Goal: Information Seeking & Learning: Understand process/instructions

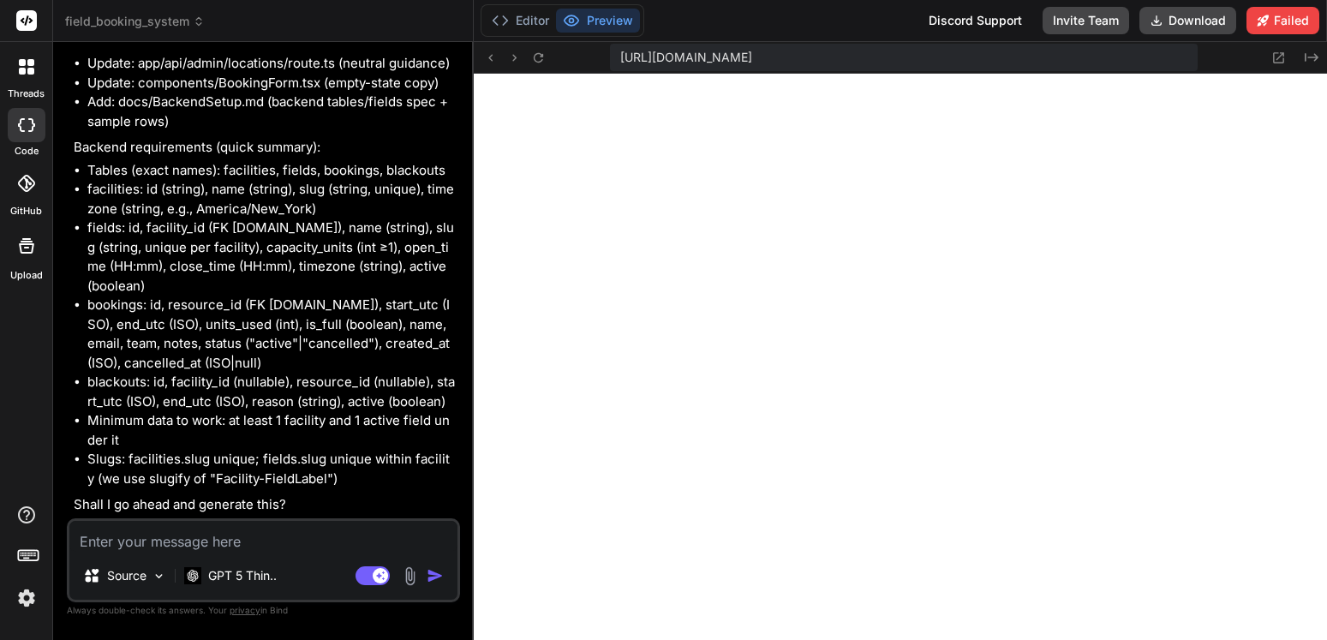
scroll to position [21969, 0]
click at [296, 518] on div "Source GPT 5 Thin.. Agent Mode. When this toggle is activated, AI automatically…" at bounding box center [263, 560] width 393 height 84
click at [274, 542] on textarea at bounding box center [263, 536] width 388 height 31
type textarea "y"
type textarea "x"
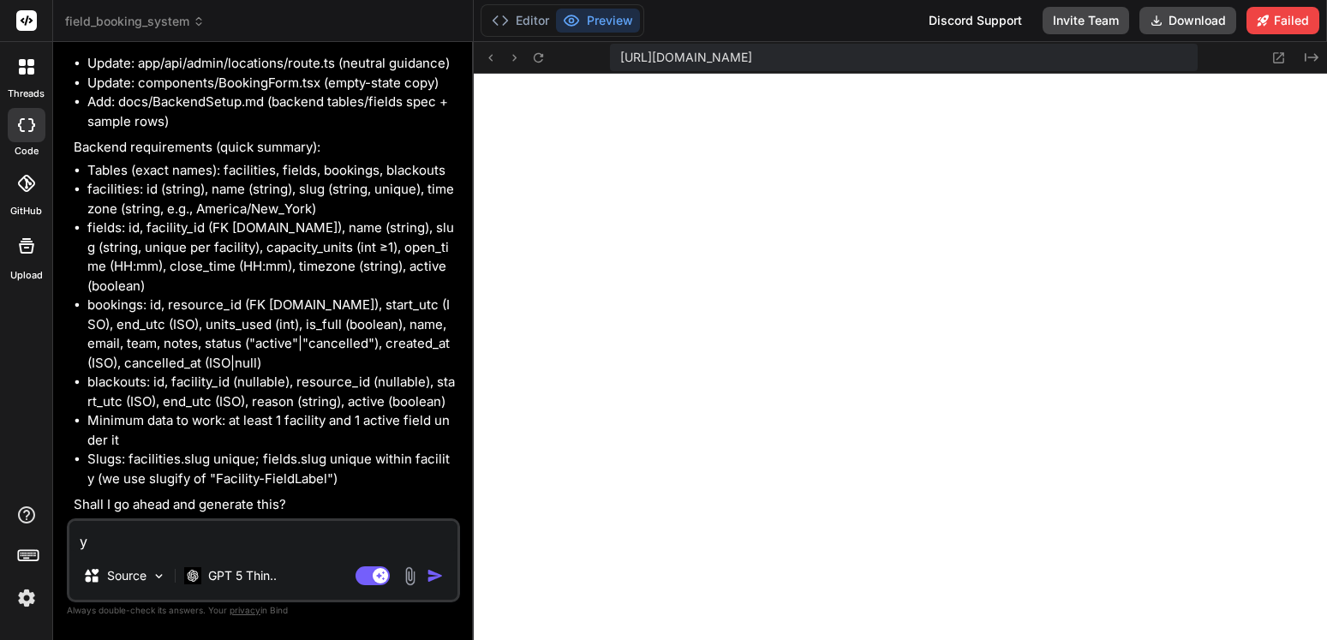
type textarea "ye"
type textarea "x"
type textarea "yes"
type textarea "x"
type textarea "yes"
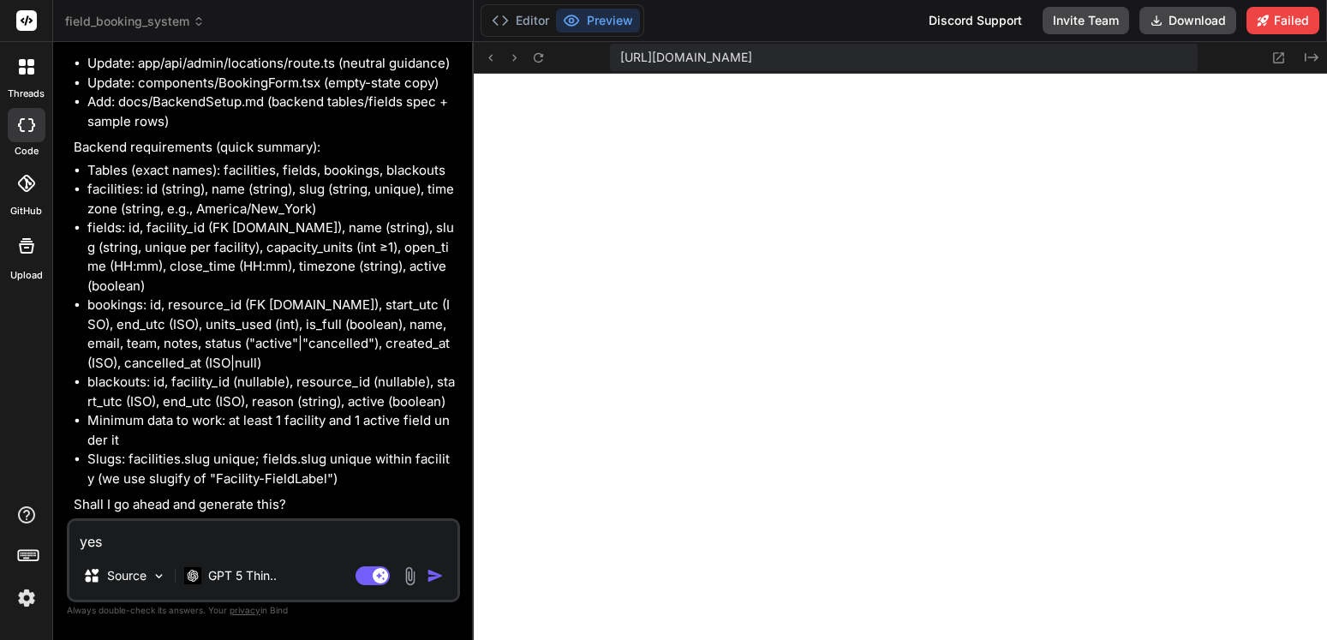
type textarea "x"
type textarea "yes p"
type textarea "x"
type textarea "yes pl"
type textarea "x"
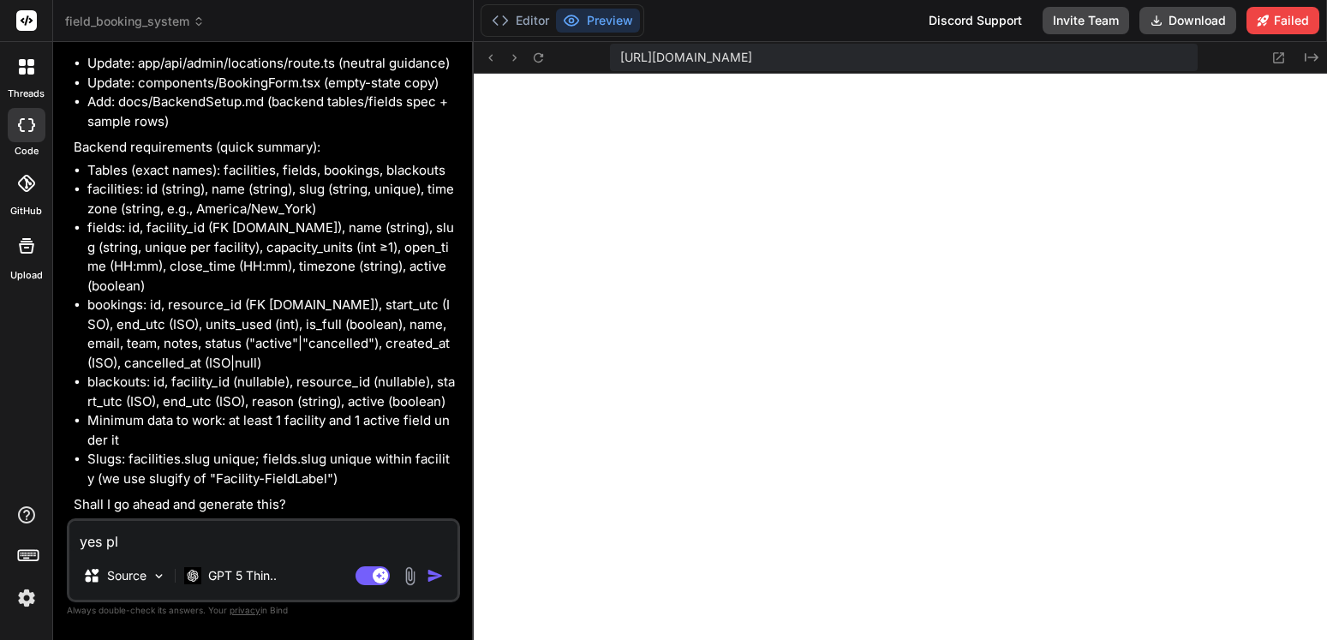
type textarea "yes ple"
type textarea "x"
type textarea "yes plea"
type textarea "x"
type textarea "yes pleas"
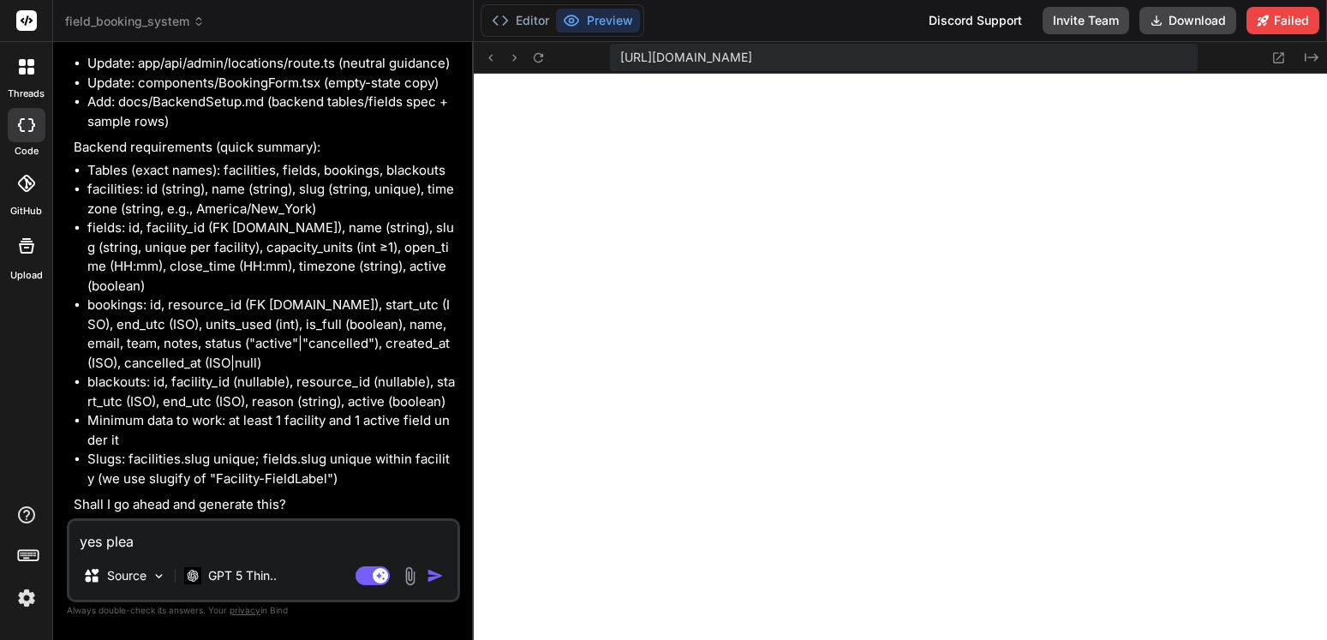
type textarea "x"
type textarea "yes please"
type textarea "x"
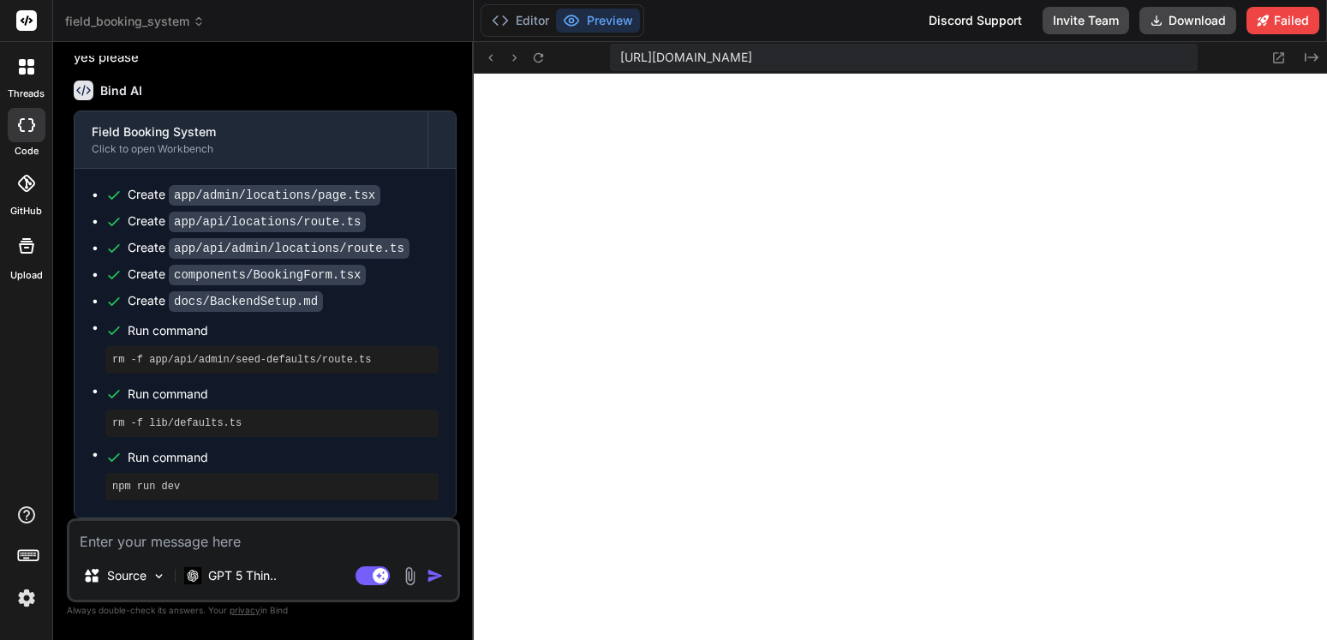
scroll to position [22477, 0]
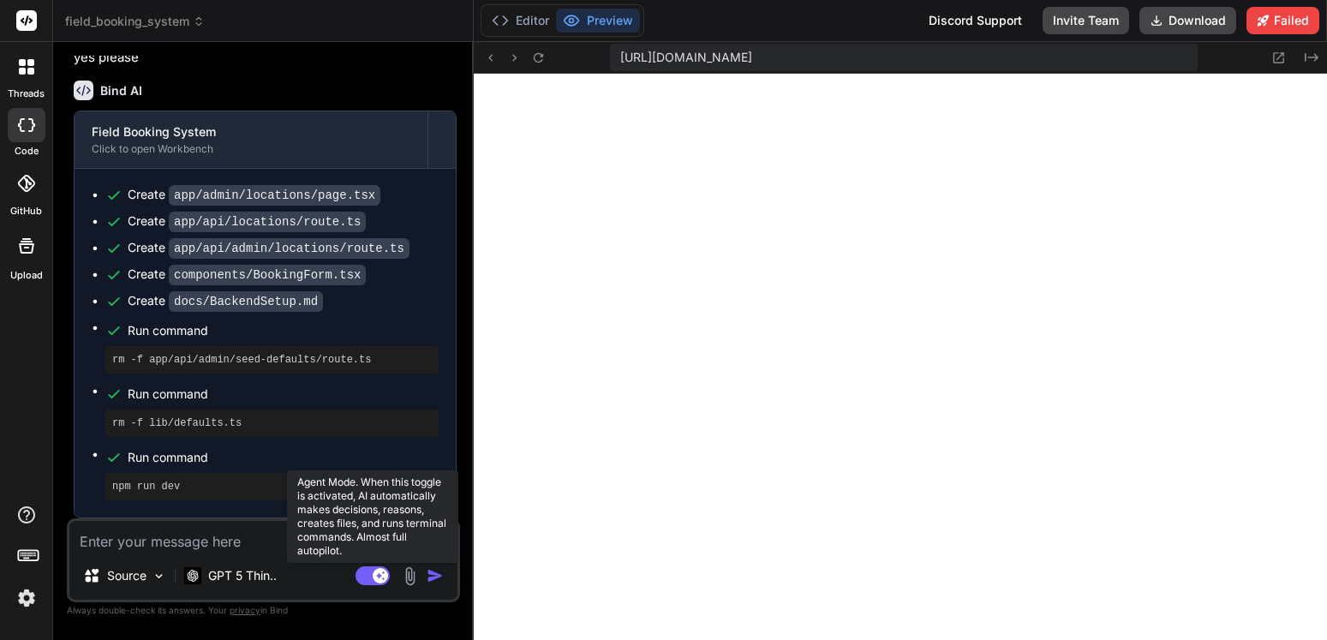
click at [361, 576] on rect at bounding box center [372, 575] width 34 height 19
type textarea "x"
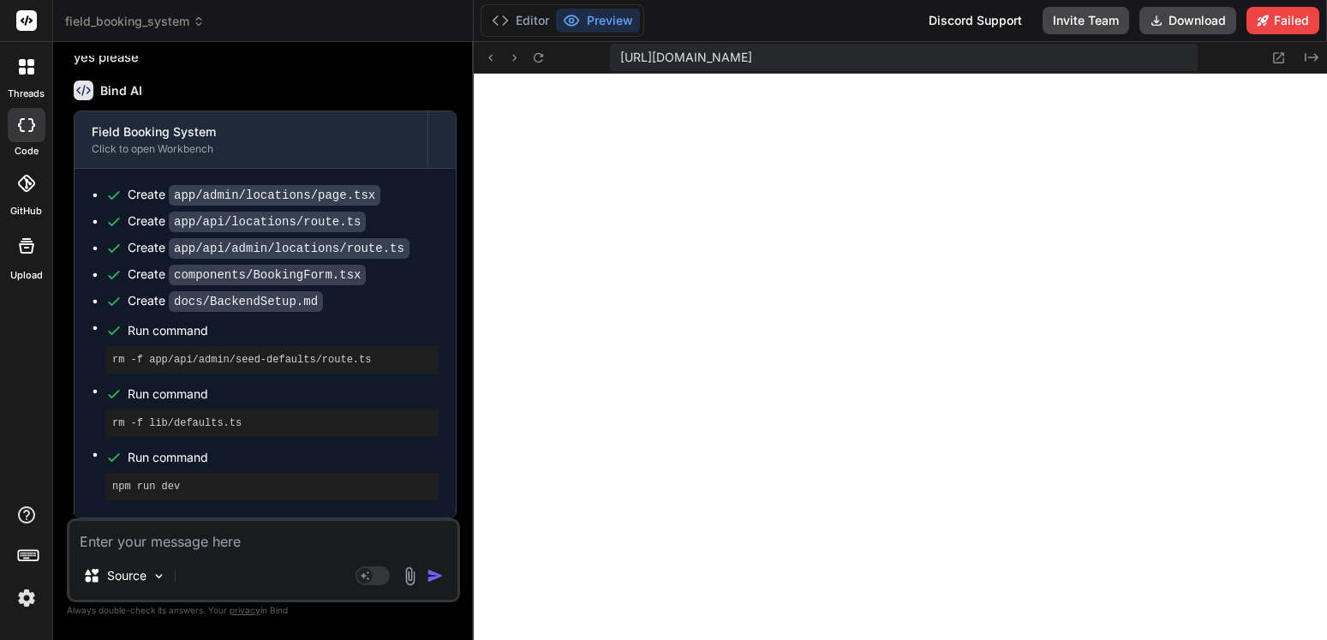
drag, startPoint x: 217, startPoint y: 538, endPoint x: 180, endPoint y: 547, distance: 38.0
click at [216, 539] on textarea at bounding box center [263, 536] width 388 height 31
type textarea "s"
type textarea "x"
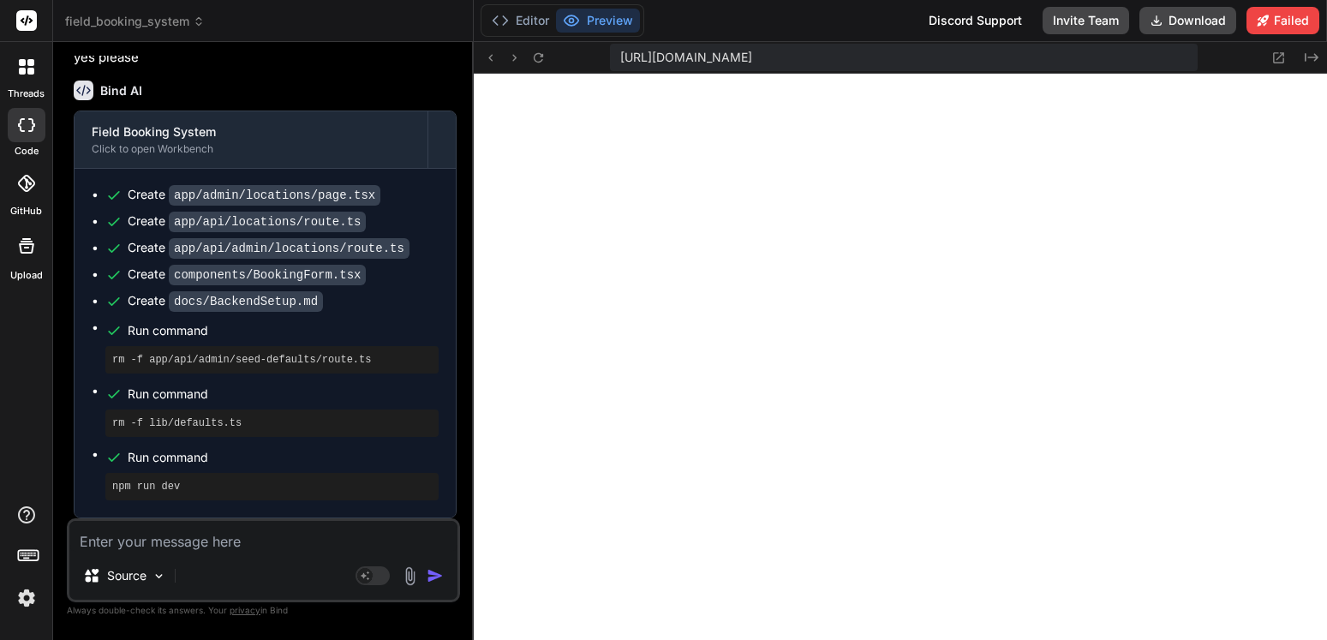
click at [272, 550] on textarea at bounding box center [263, 536] width 388 height 31
type textarea "s"
type textarea "x"
type textarea "sh"
type textarea "x"
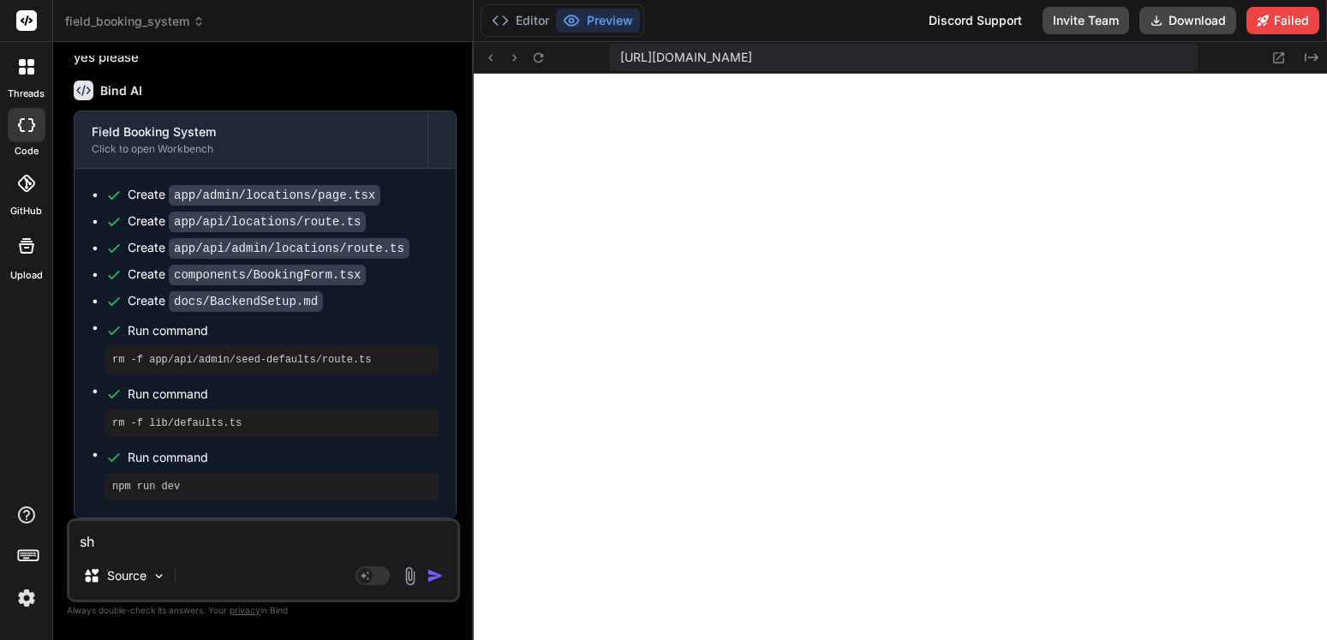
type textarea "sho"
type textarea "x"
type textarea "show"
type textarea "x"
type textarea "show"
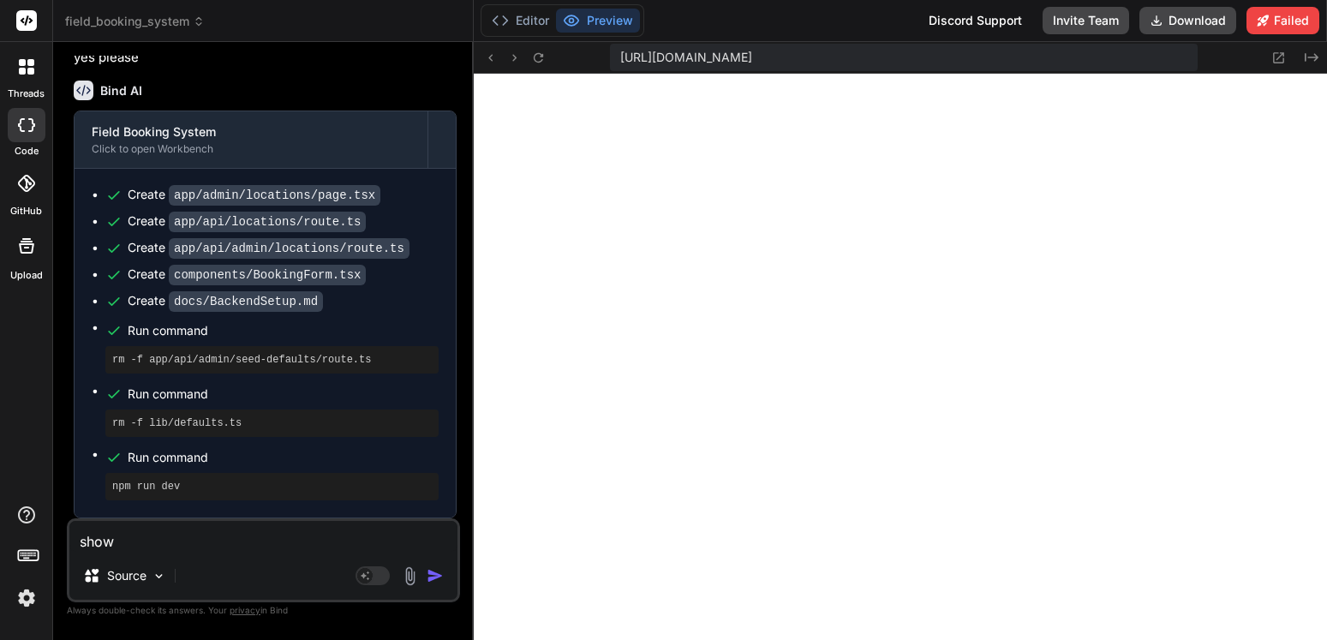
type textarea "x"
type textarea "show m"
type textarea "x"
type textarea "show me"
type textarea "x"
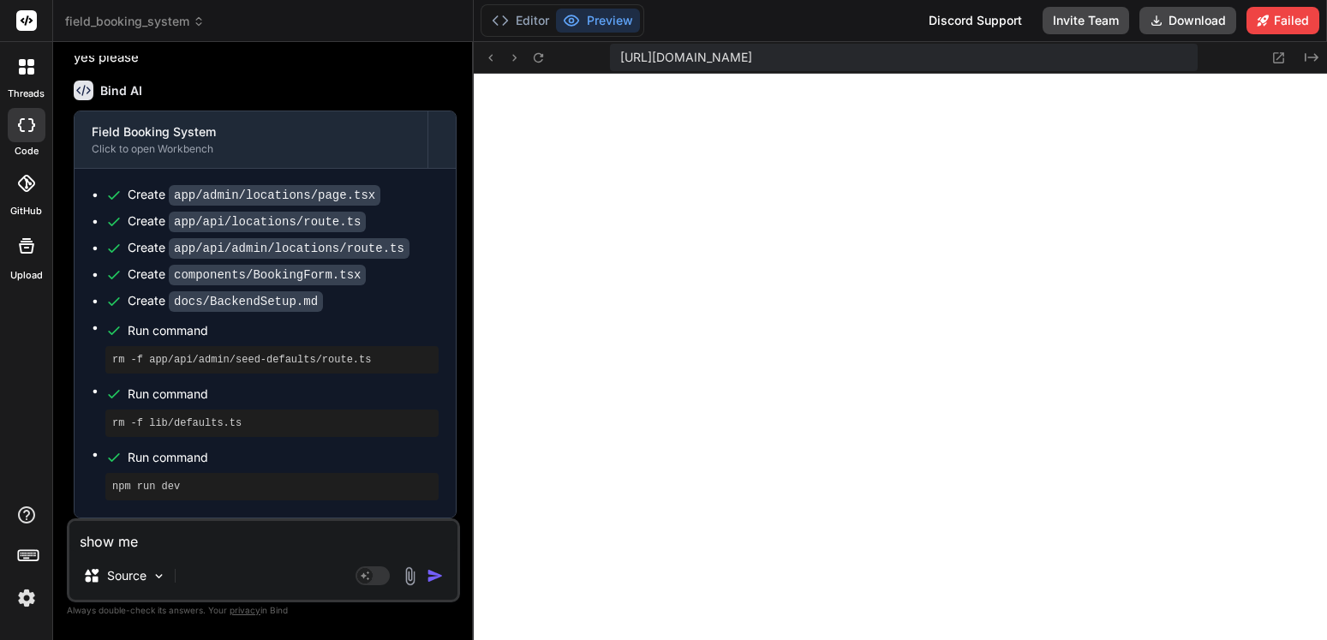
type textarea "show me"
type textarea "x"
type textarea "show me t"
type textarea "x"
type textarea "show me th"
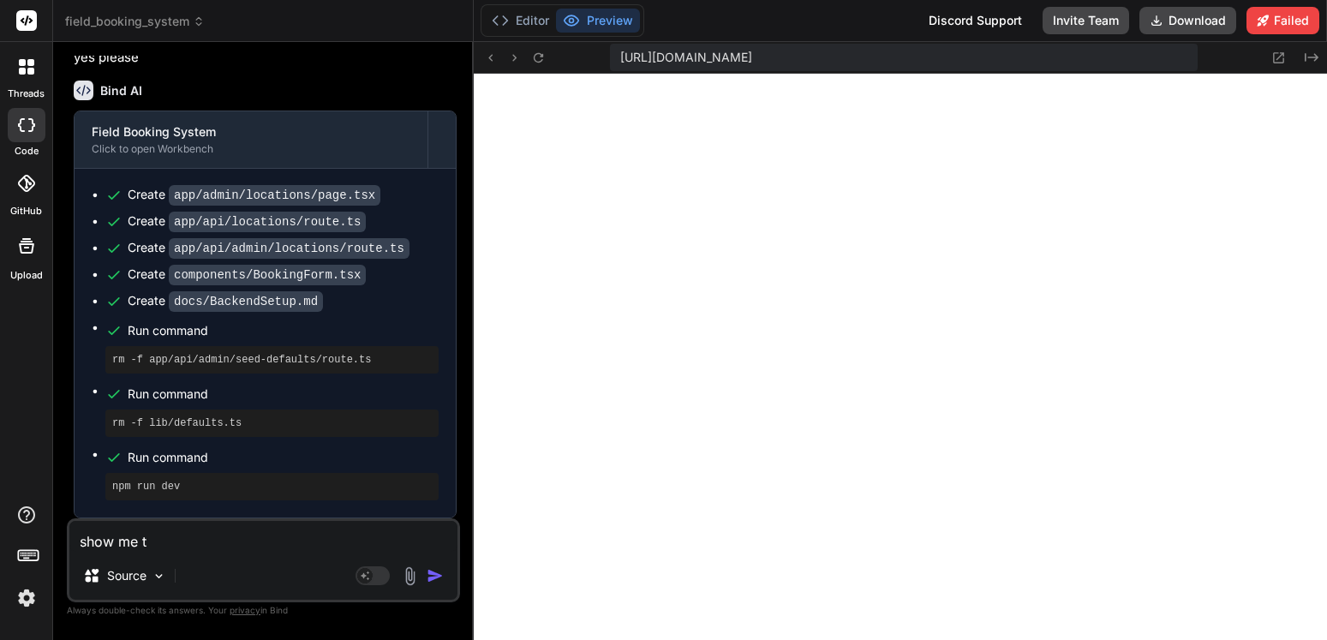
type textarea "x"
type textarea "show me the"
type textarea "x"
type textarea "show me the"
type textarea "x"
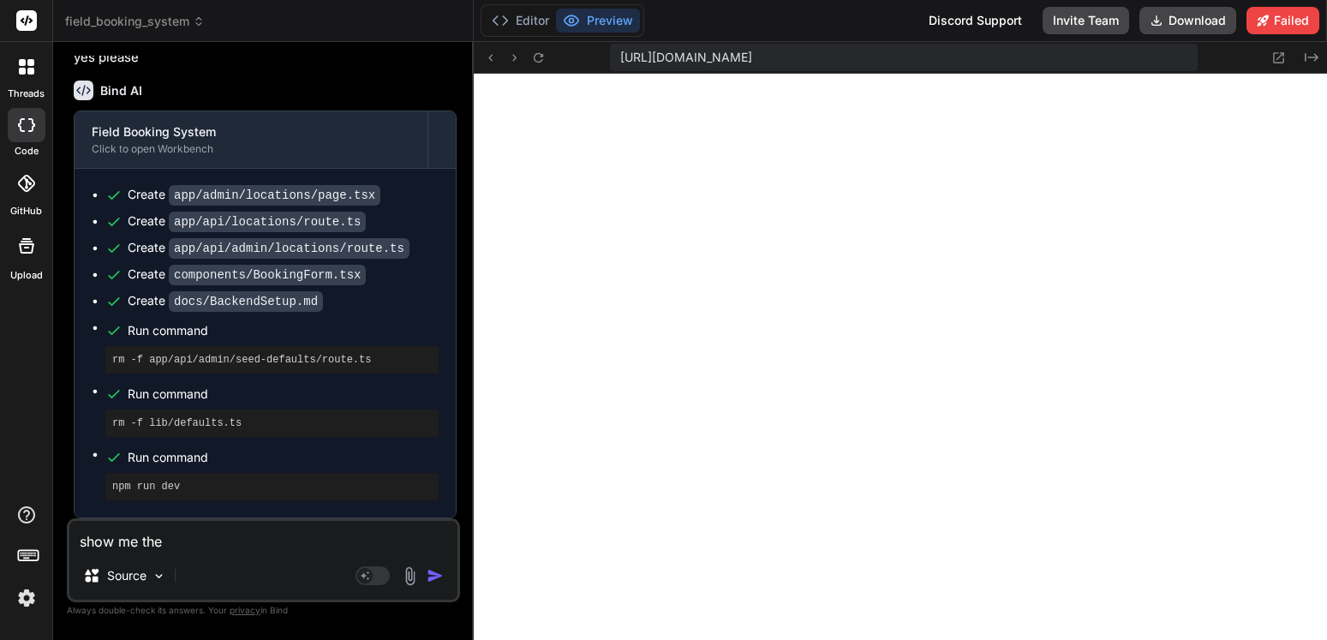
type textarea "show me the e"
type textarea "x"
type textarea "show me the ex"
type textarea "x"
type textarea "show me the exa"
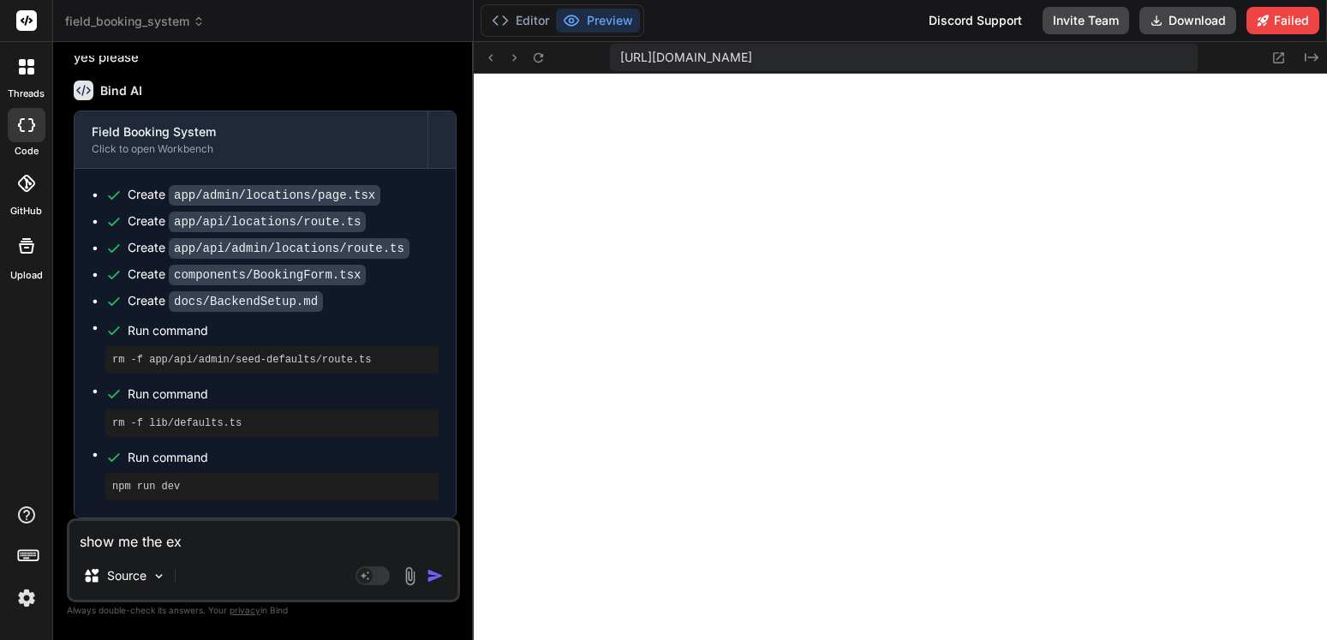
type textarea "x"
type textarea "show me the exac"
type textarea "x"
type textarea "show me the exact"
type textarea "x"
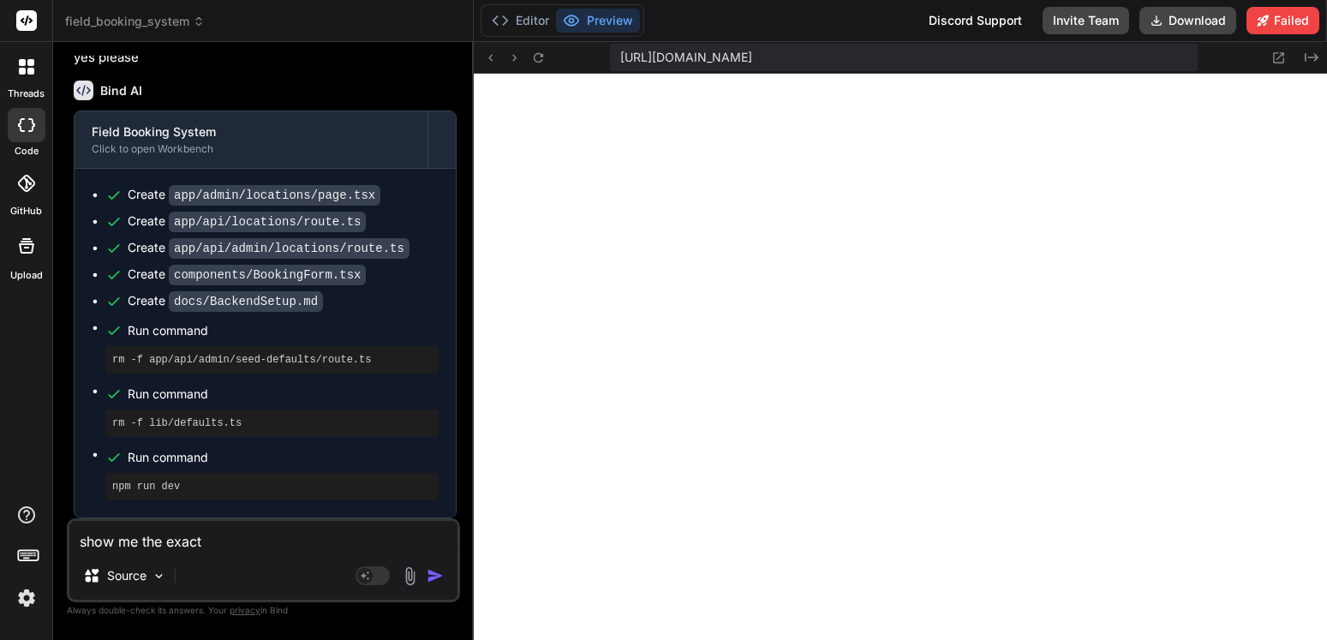
type textarea "show me the exact"
type textarea "x"
type textarea "show me the exact s"
type textarea "x"
type textarea "show me the exact sq"
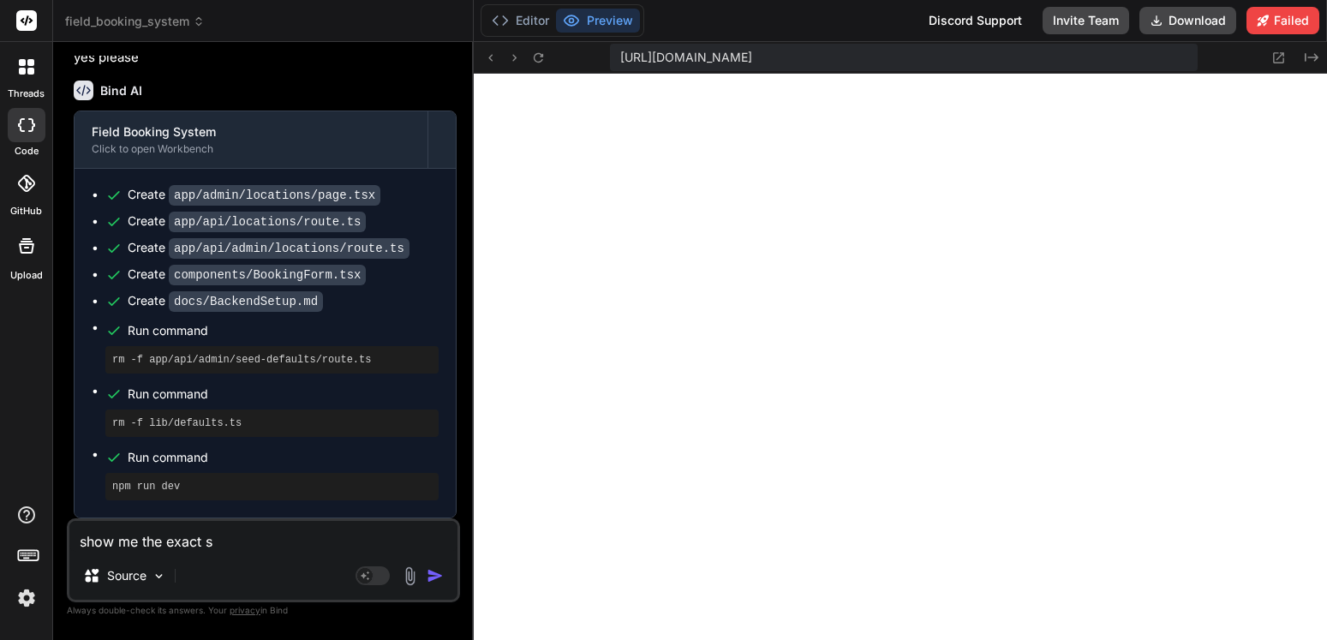
type textarea "x"
type textarea "show me the exact sql"
type textarea "x"
type textarea "show me the exact sql"
type textarea "x"
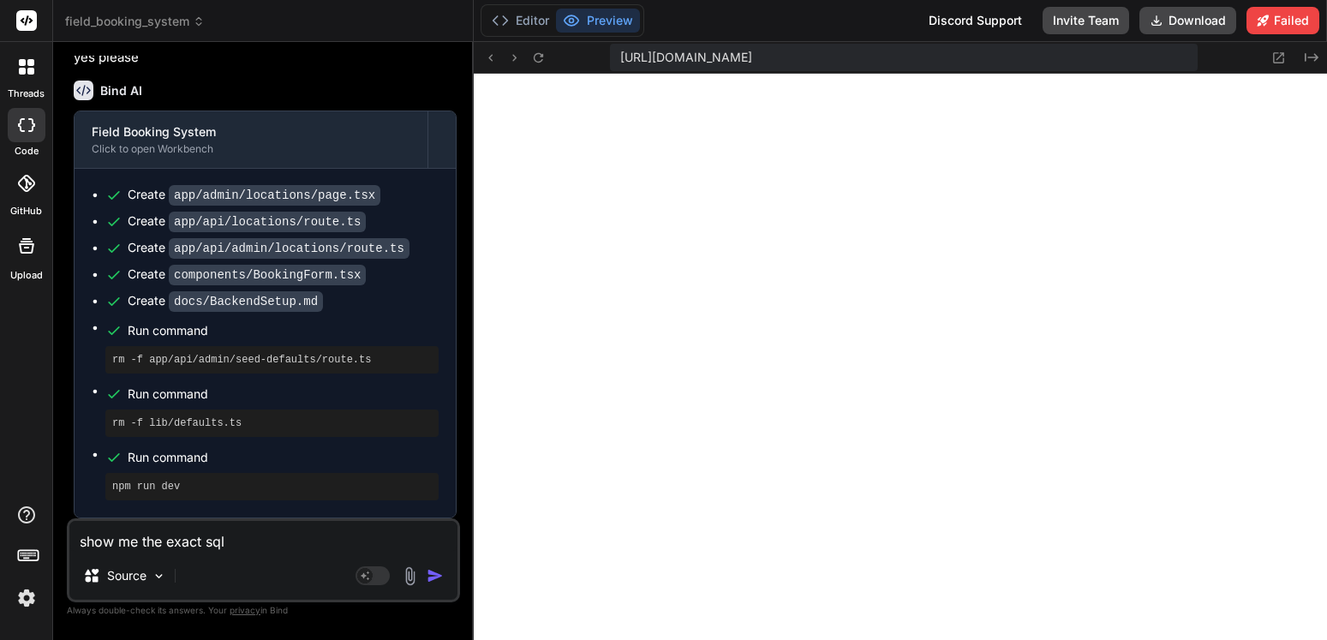
type textarea "show me the exact sql c"
type textarea "x"
type textarea "show me the exact sql co"
type textarea "x"
type textarea "show me the exact sql com"
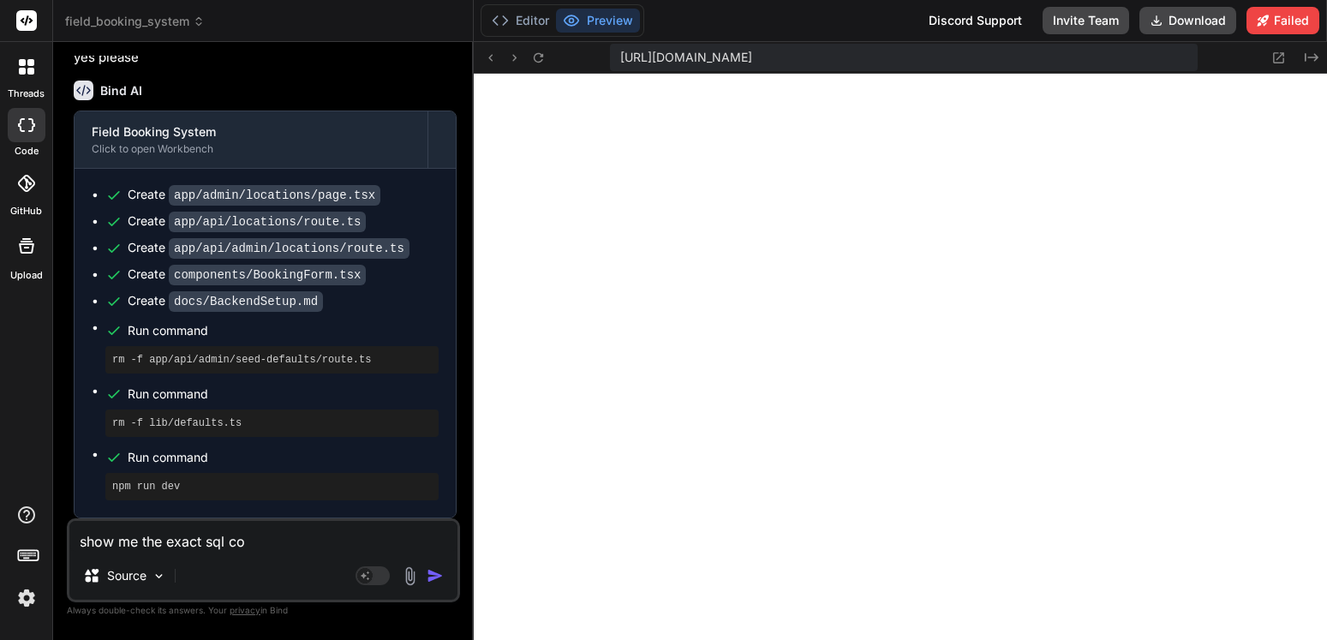
type textarea "x"
type textarea "show me the exact sql comm"
type textarea "x"
type textarea "show me the exact sql comma"
type textarea "x"
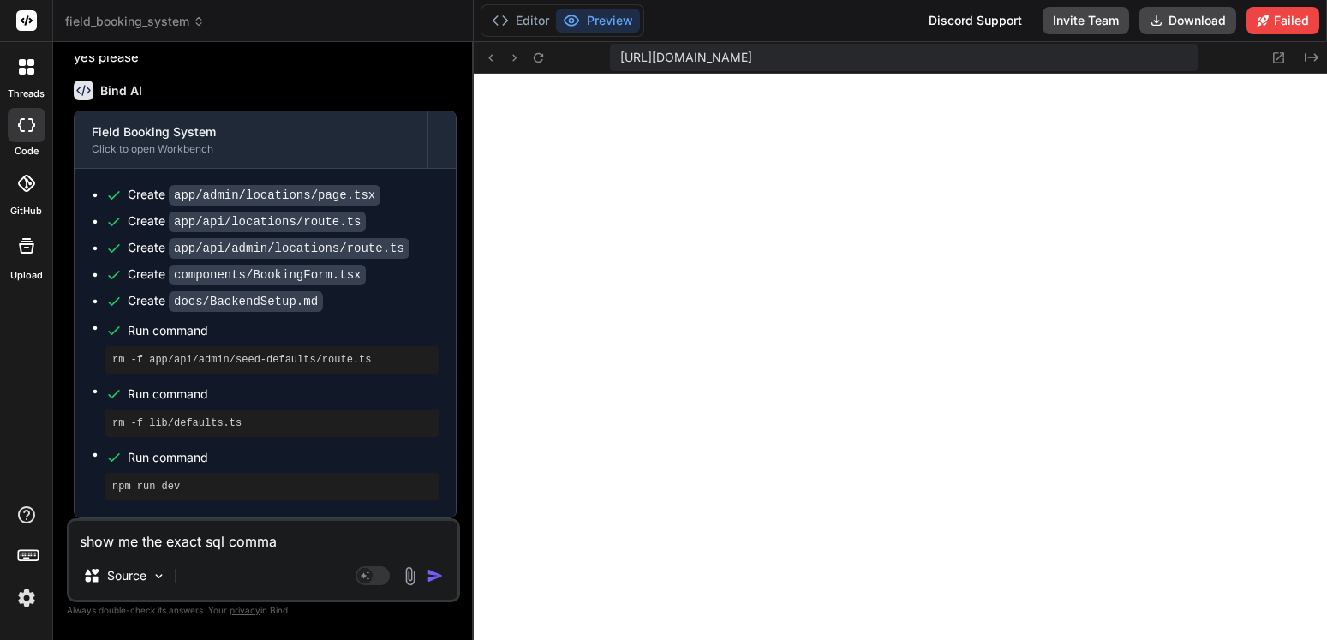
type textarea "show me the exact sql comman"
type textarea "x"
type textarea "show me the exact sql command"
type textarea "x"
type textarea "show me the exact sql commands"
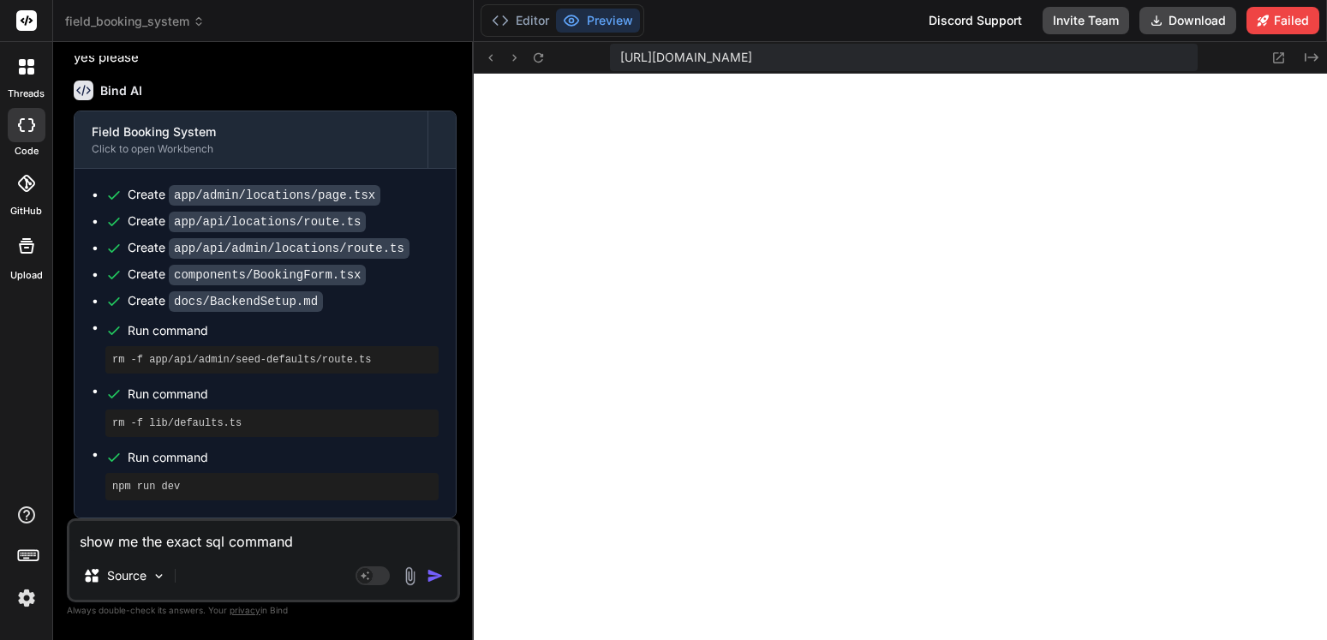
type textarea "x"
type textarea "show me the exact sql commands"
type textarea "x"
type textarea "show me the exact sql commands I"
type textarea "x"
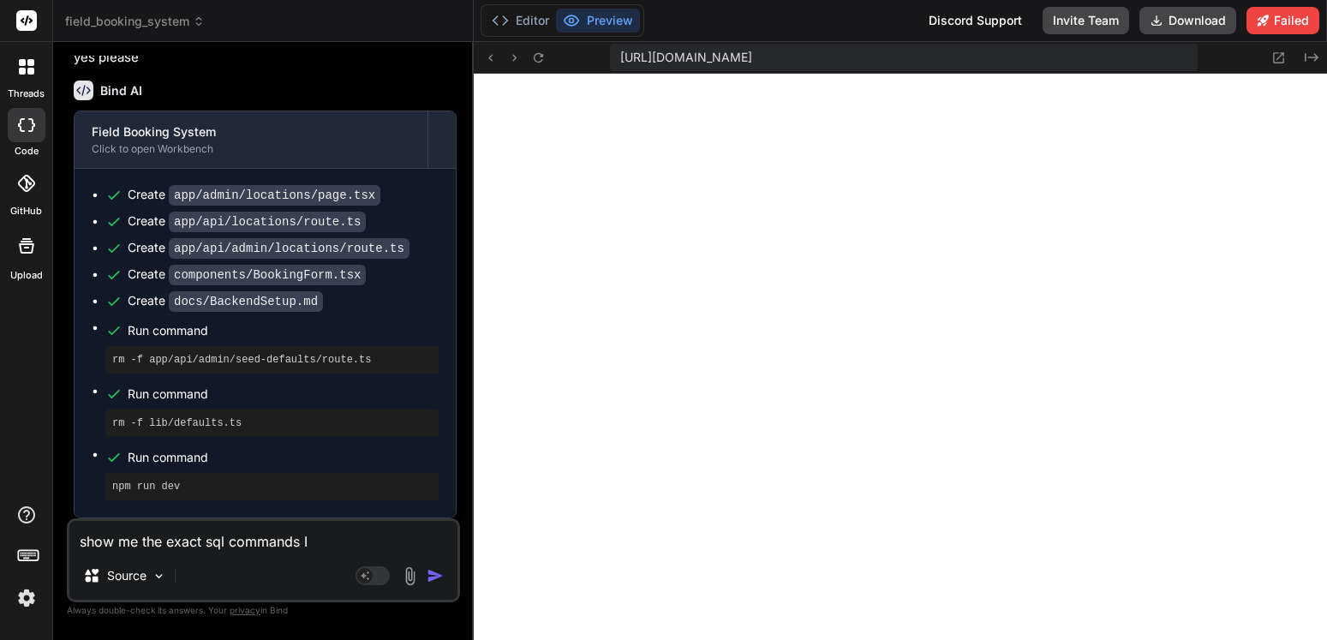
type textarea "show me the exact sql commands I"
type textarea "x"
type textarea "show me the exact sql commands I n"
type textarea "x"
type textarea "show me the exact sql commands I ne"
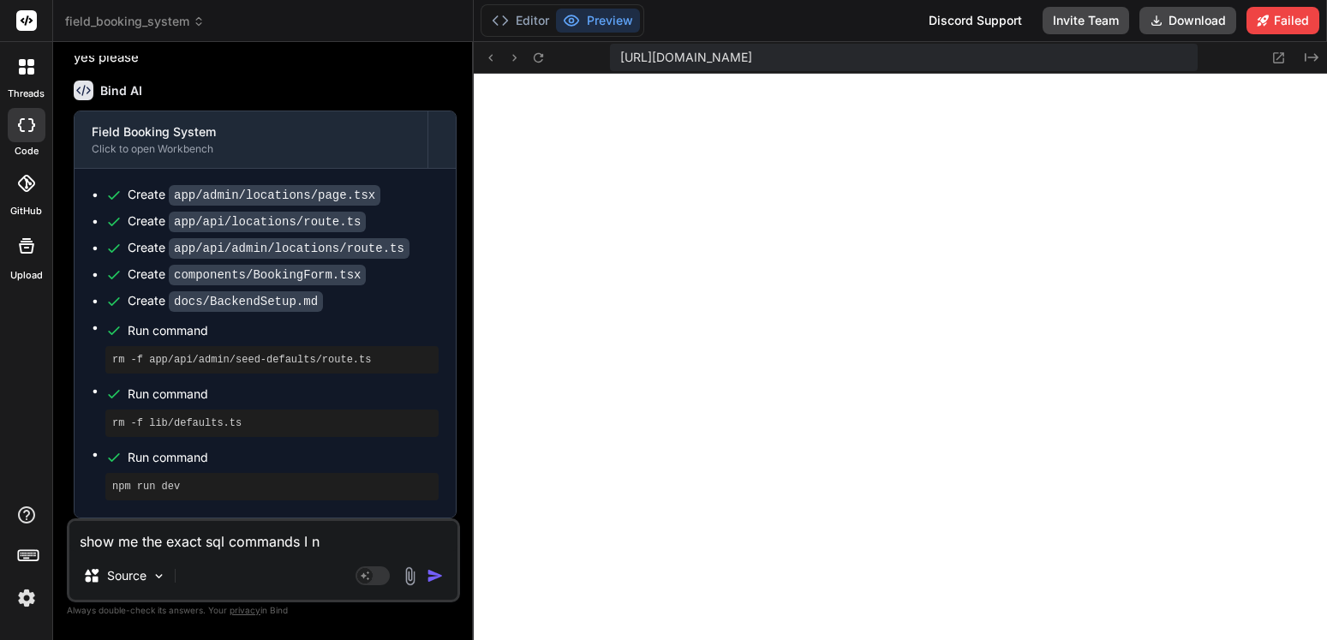
type textarea "x"
type textarea "show me the exact sql commands I nee"
type textarea "x"
type textarea "show me the exact sql commands I need"
type textarea "x"
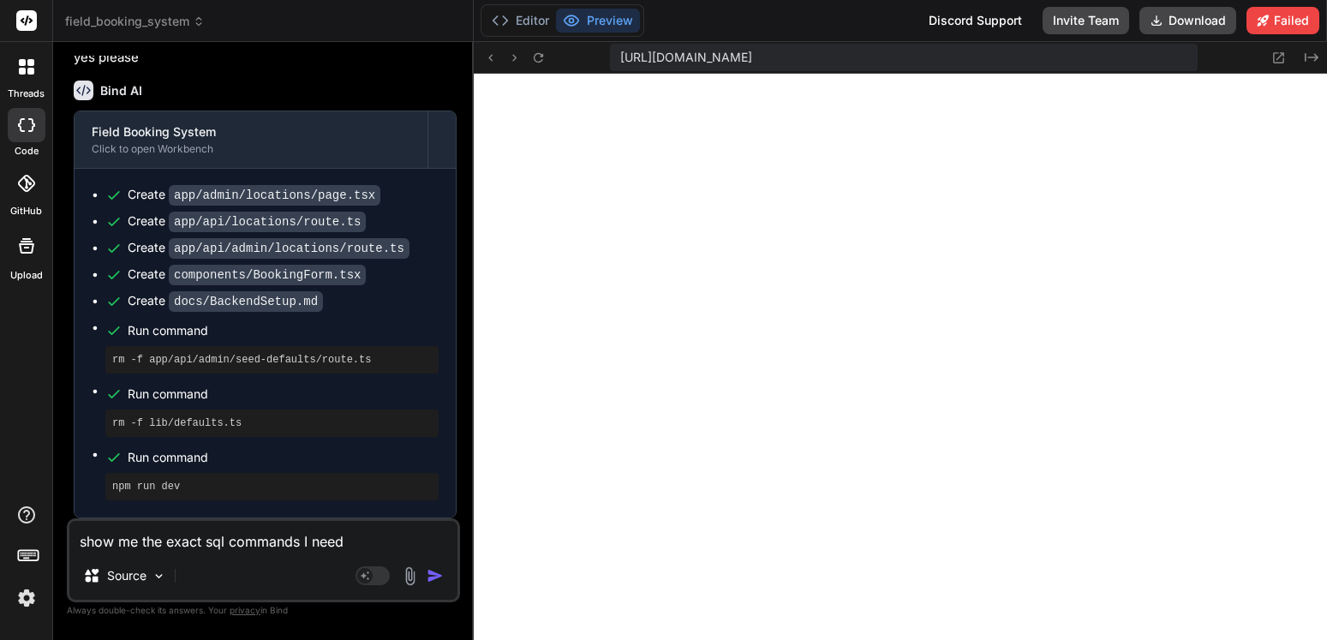
type textarea "show me the exact sql commands I need"
type textarea "x"
type textarea "show me the exact sql commands I need t"
type textarea "x"
type textarea "show me the exact sql commands I need to"
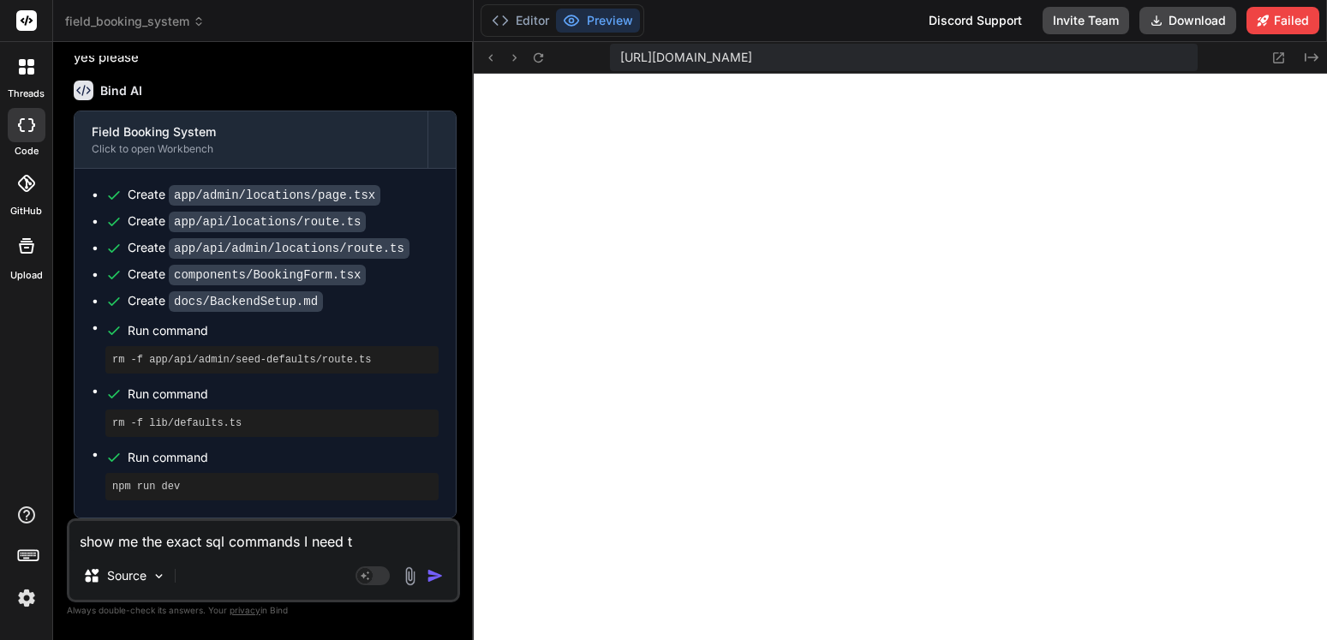
type textarea "x"
type textarea "show me the exact sql commands I need to"
type textarea "x"
type textarea "show me the exact sql commands I need to a"
type textarea "x"
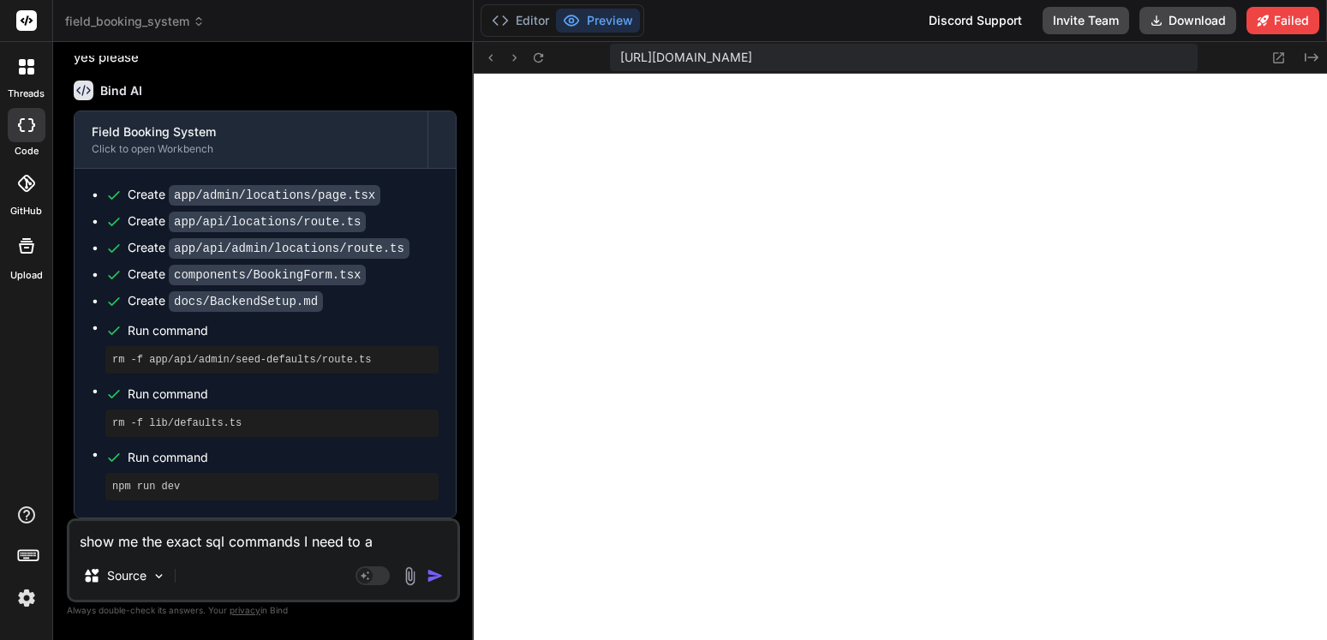
type textarea "show me the exact sql commands I need to ad"
type textarea "x"
type textarea "show me the exact sql commands I need to add"
type textarea "x"
type textarea "show me the exact sql commands I need to add"
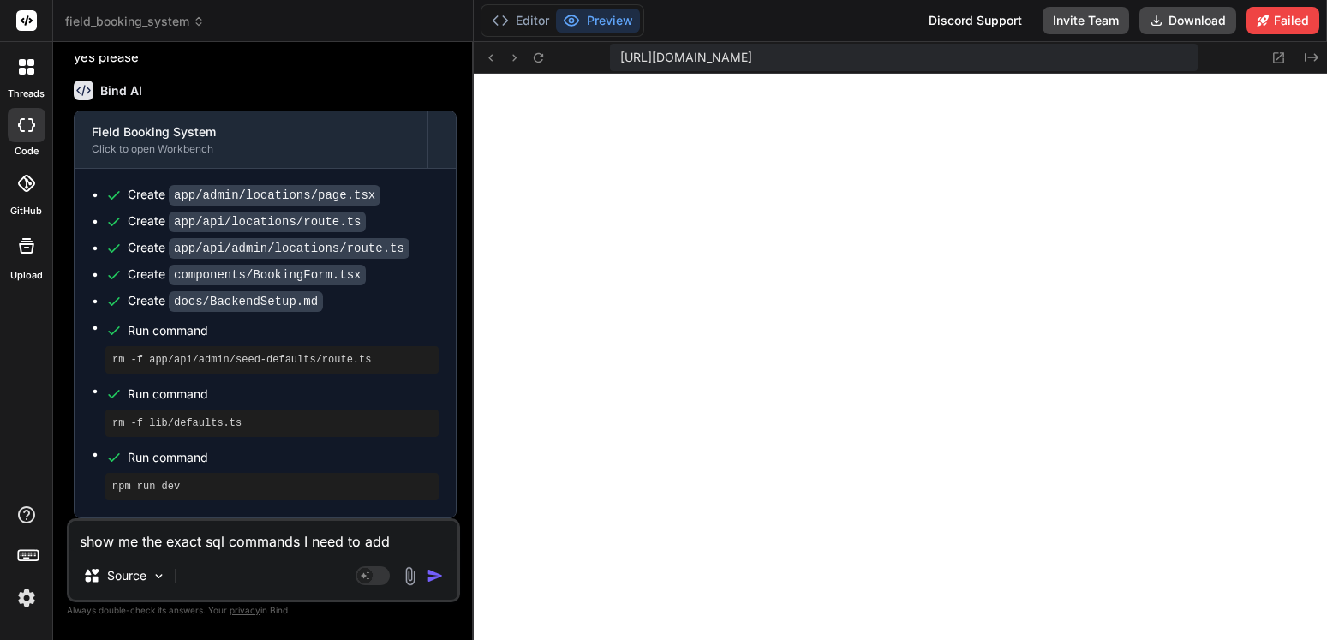
type textarea "x"
type textarea "show me the exact sql commands I need to add t"
type textarea "x"
type textarea "show me the exact sql commands I need to add th"
type textarea "x"
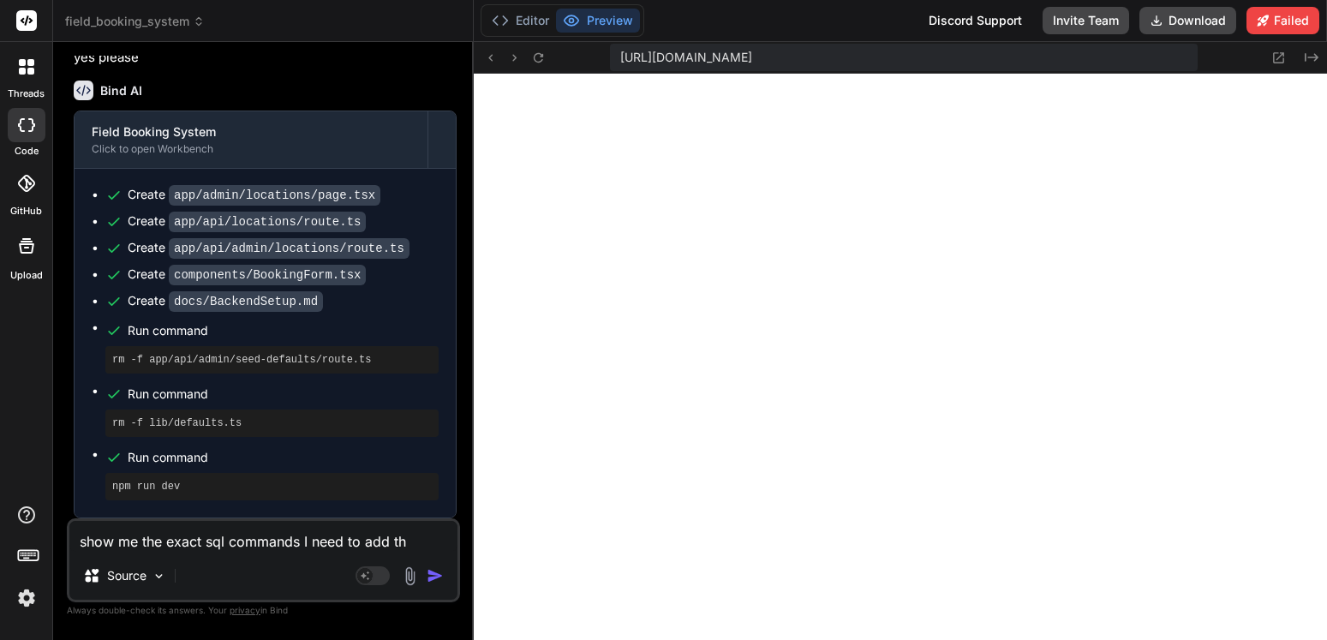
type textarea "show me the exact sql commands I need to add the"
type textarea "x"
type textarea "show me the exact sql commands I need to add the"
type textarea "x"
type textarea "show me the exact sql commands I need to add the i"
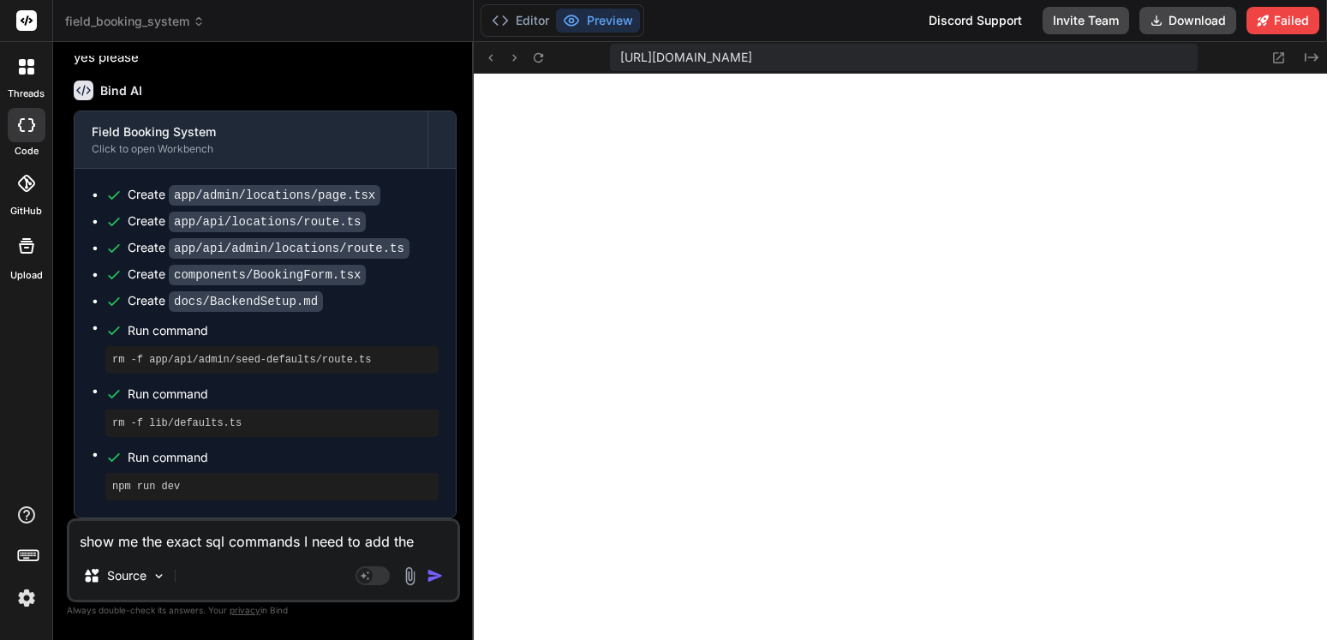
type textarea "x"
type textarea "show me the exact sql commands I need to add the in"
type textarea "x"
type textarea "show me the exact sql commands I need to add the inf"
type textarea "x"
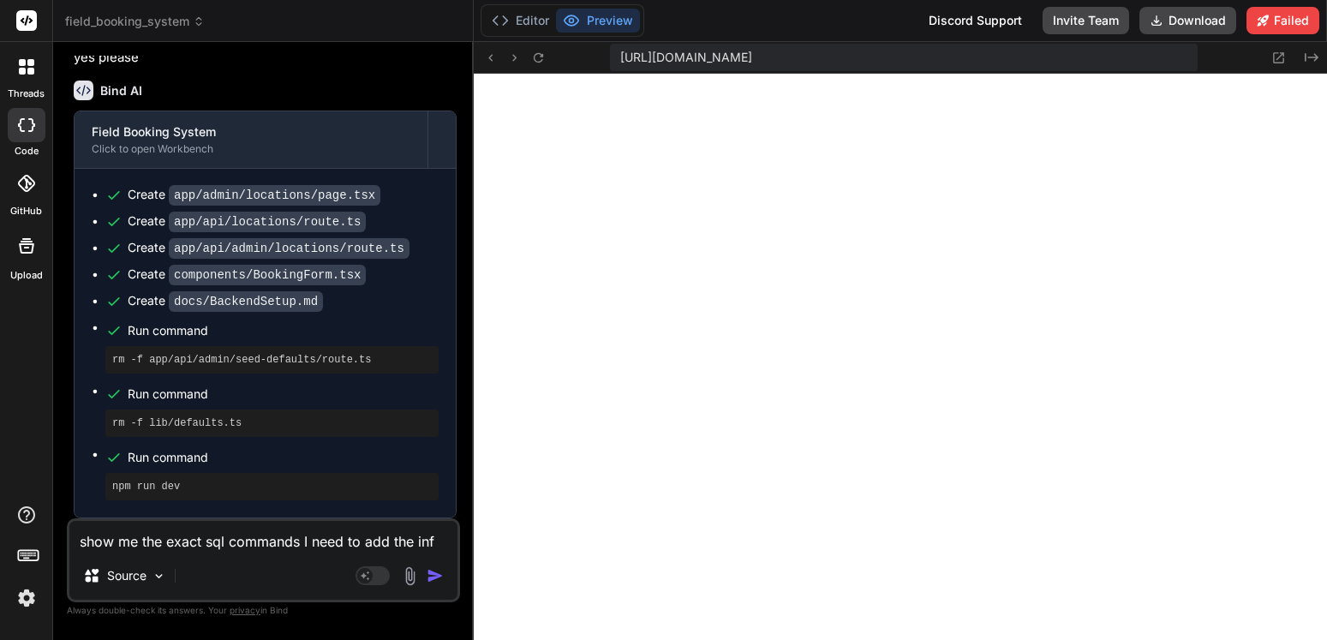
type textarea "show me the exact sql commands I need to add the info"
type textarea "x"
type textarea "show me the exact sql commands I need to add the infor"
type textarea "x"
type textarea "show me the exact sql commands I need to add the inform"
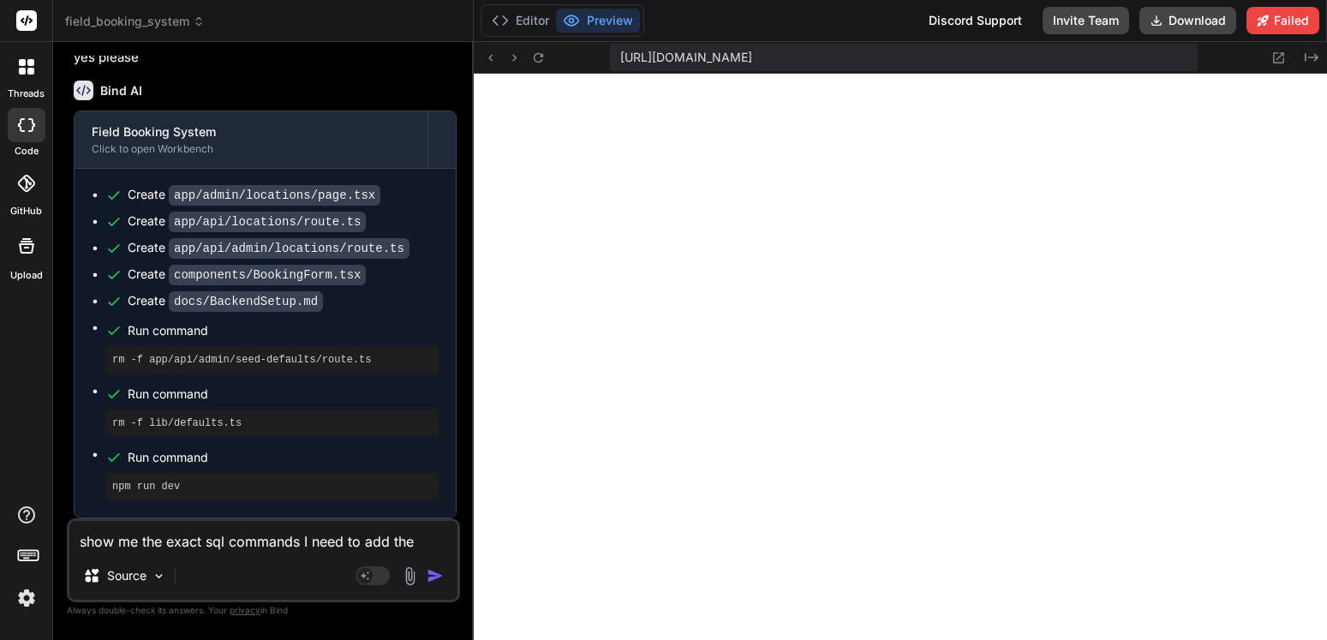
type textarea "x"
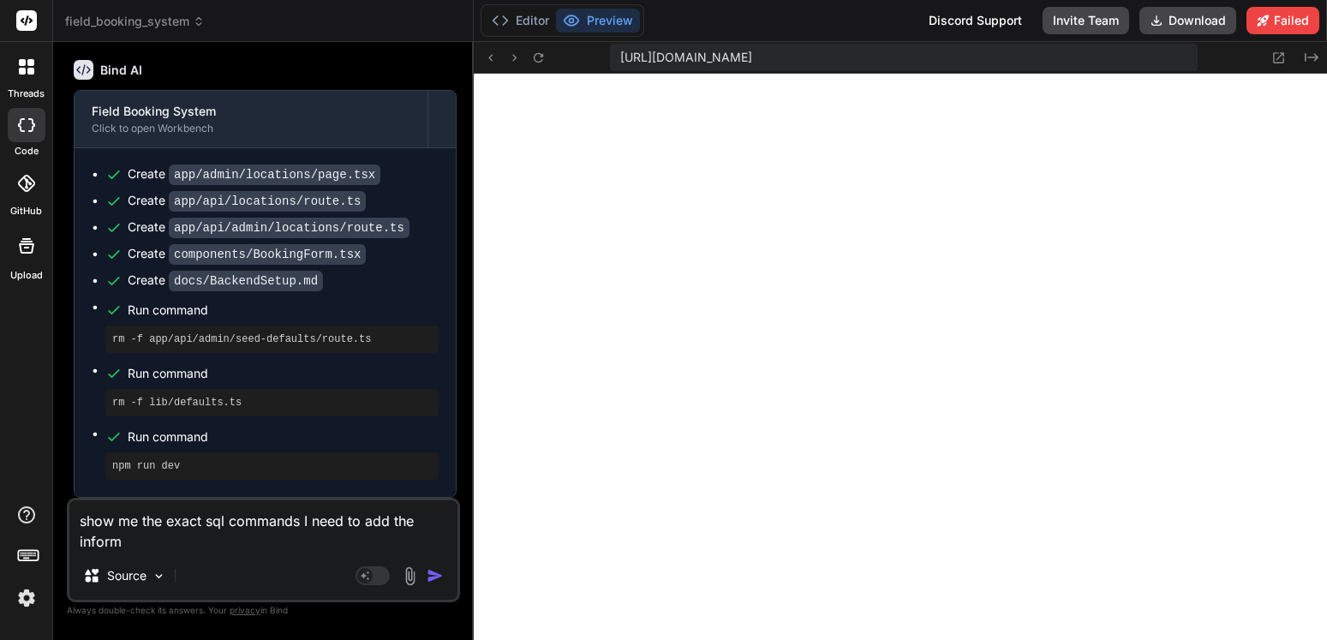
type textarea "show me the exact sql commands I need to add the informa"
type textarea "x"
type textarea "show me the exact sql commands I need to add the informat"
type textarea "x"
type textarea "show me the exact sql commands I need to add the informati"
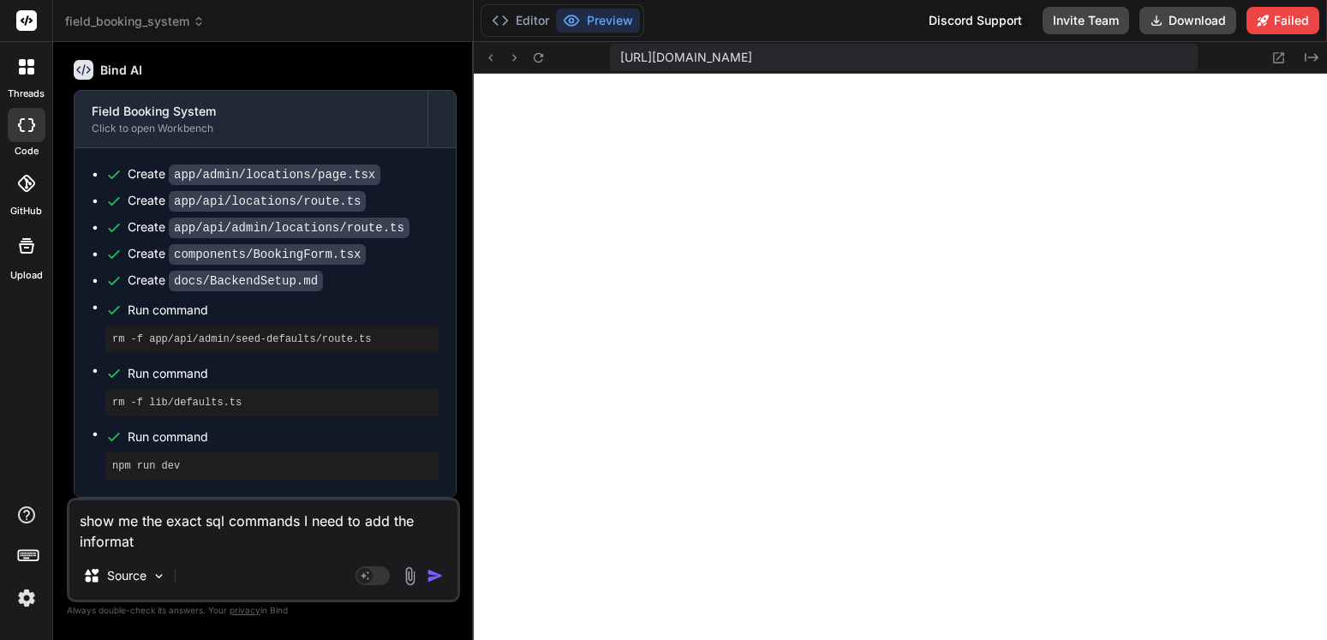
type textarea "x"
type textarea "show me the exact sql commands I need to add the informatio"
type textarea "x"
type textarea "show me the exact sql commands I need to add the information"
type textarea "x"
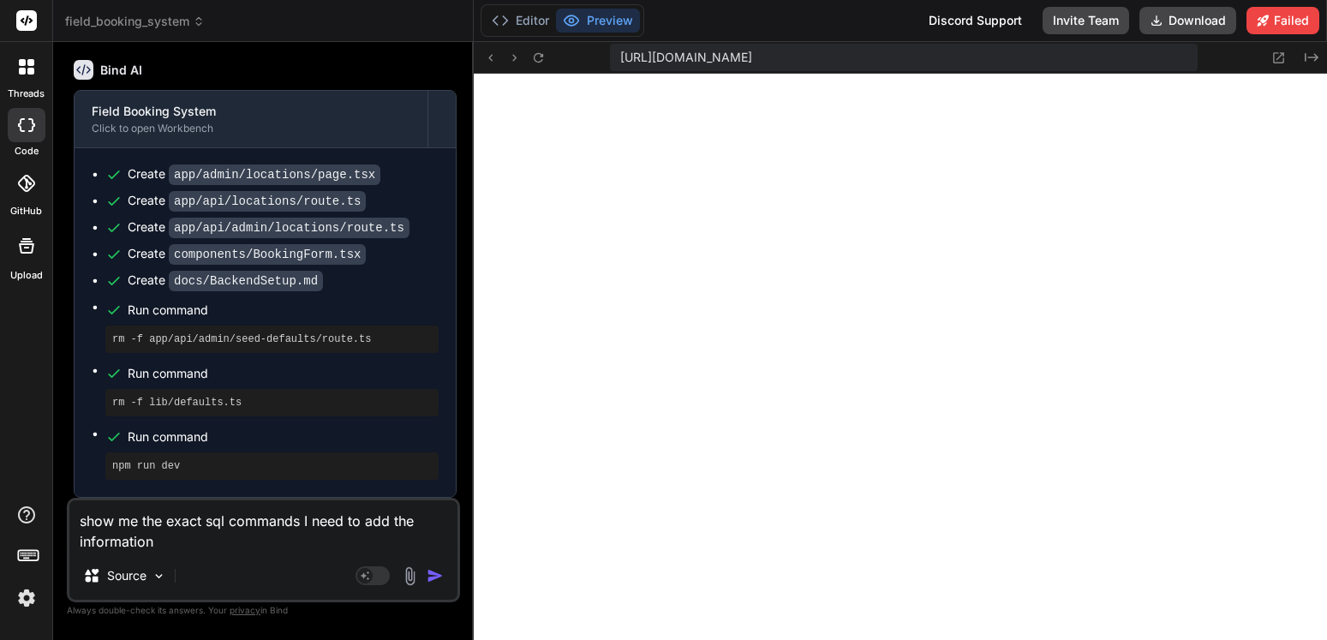
type textarea "show me the exact sql commands I need to add the information"
type textarea "x"
type textarea "show me the exact sql commands I need to add the information t"
type textarea "x"
type textarea "show me the exact sql commands I need to add the information to"
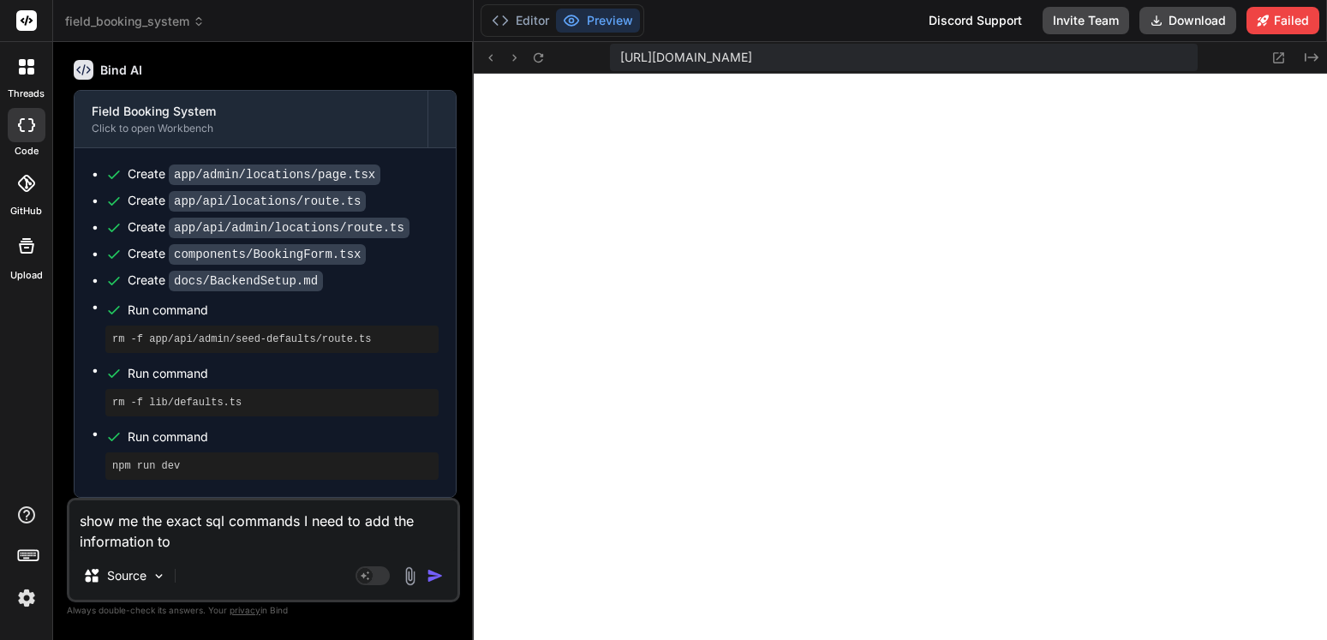
type textarea "x"
type textarea "show me the exact sql commands I need to add the information to"
type textarea "x"
type textarea "show me the exact sql commands I need to add the information to t"
type textarea "x"
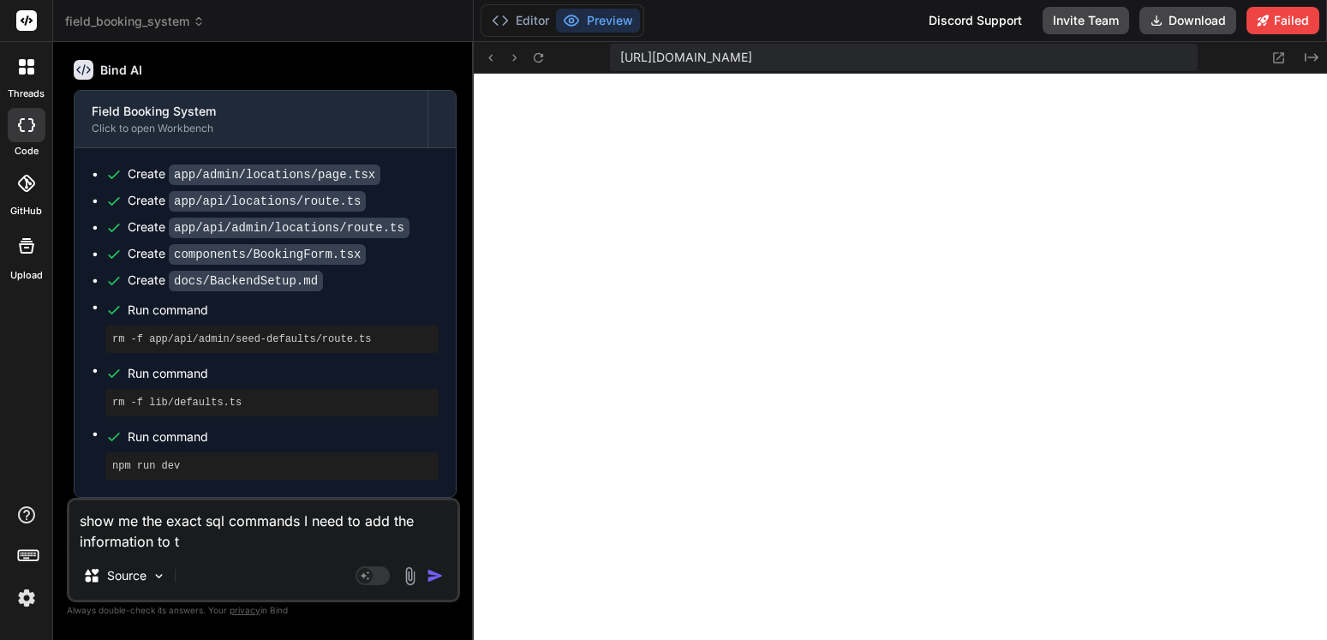
type textarea "show me the exact sql commands I need to add the information to th"
type textarea "x"
type textarea "show me the exact sql commands I need to add the information to the"
type textarea "x"
type textarea "show me the exact sql commands I need to add the information to thes"
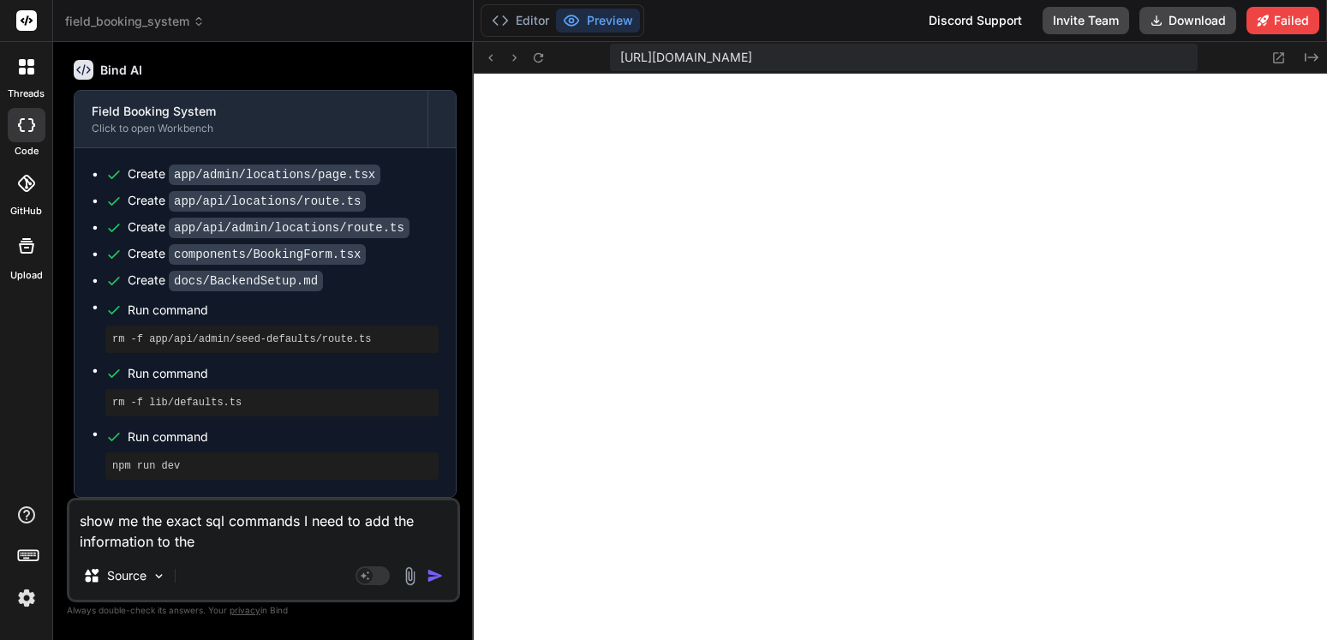
type textarea "x"
type textarea "show me the exact sql commands I need to add the information to these"
type textarea "x"
type textarea "show me the exact sql commands I need to add the information to these"
type textarea "x"
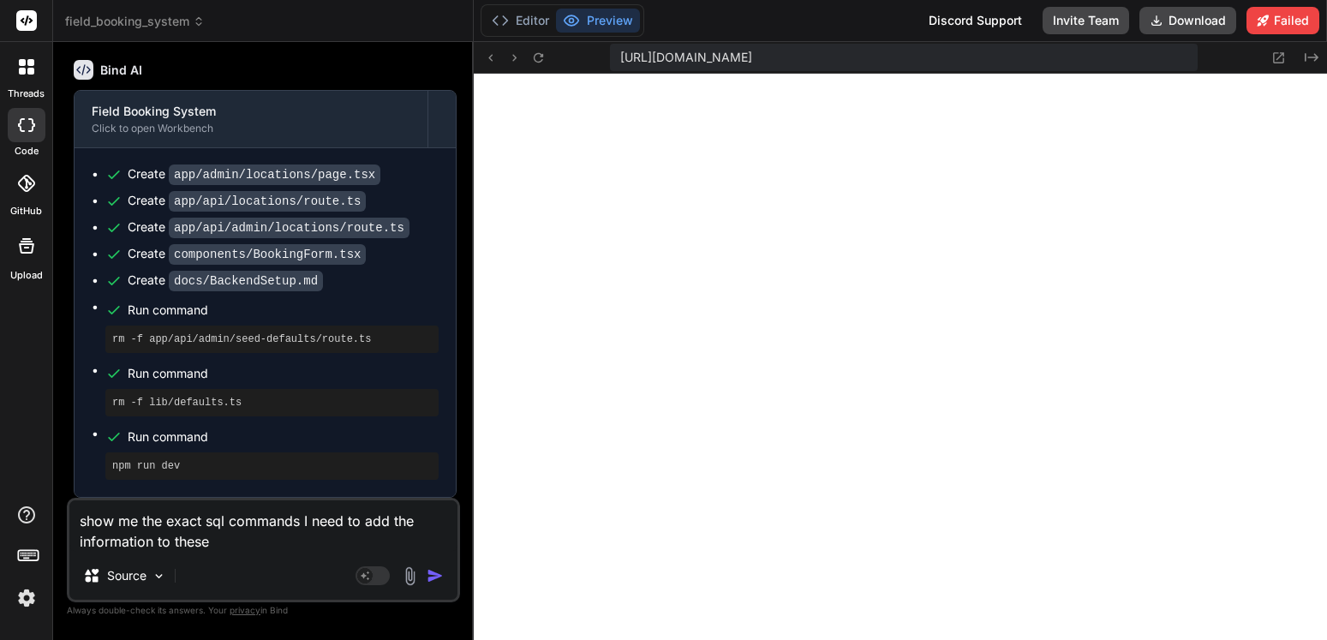
type textarea "show me the exact sql commands I need to add the information to these t"
type textarea "x"
type textarea "show me the exact sql commands I need to add the information to these ta"
type textarea "x"
type textarea "show me the exact sql commands I need to add the information to these tab"
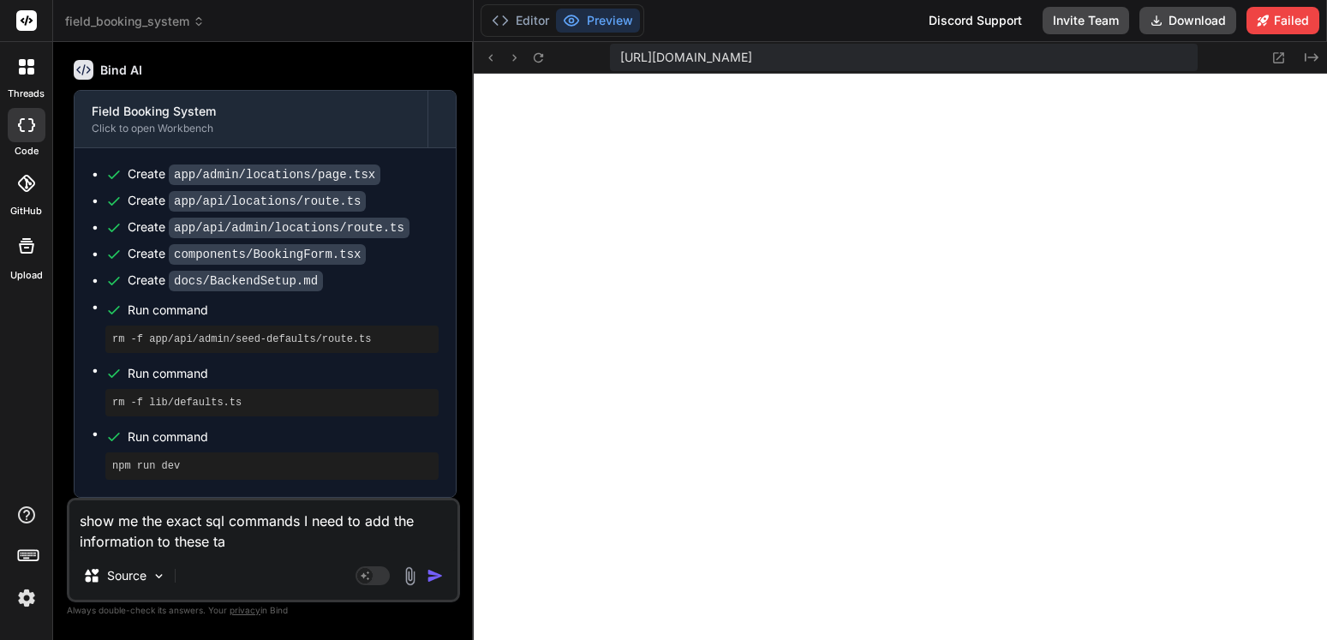
type textarea "x"
type textarea "show me the exact sql commands I need to add the information to these tabl"
type textarea "x"
type textarea "show me the exact sql commands I need to add the information to these table"
type textarea "x"
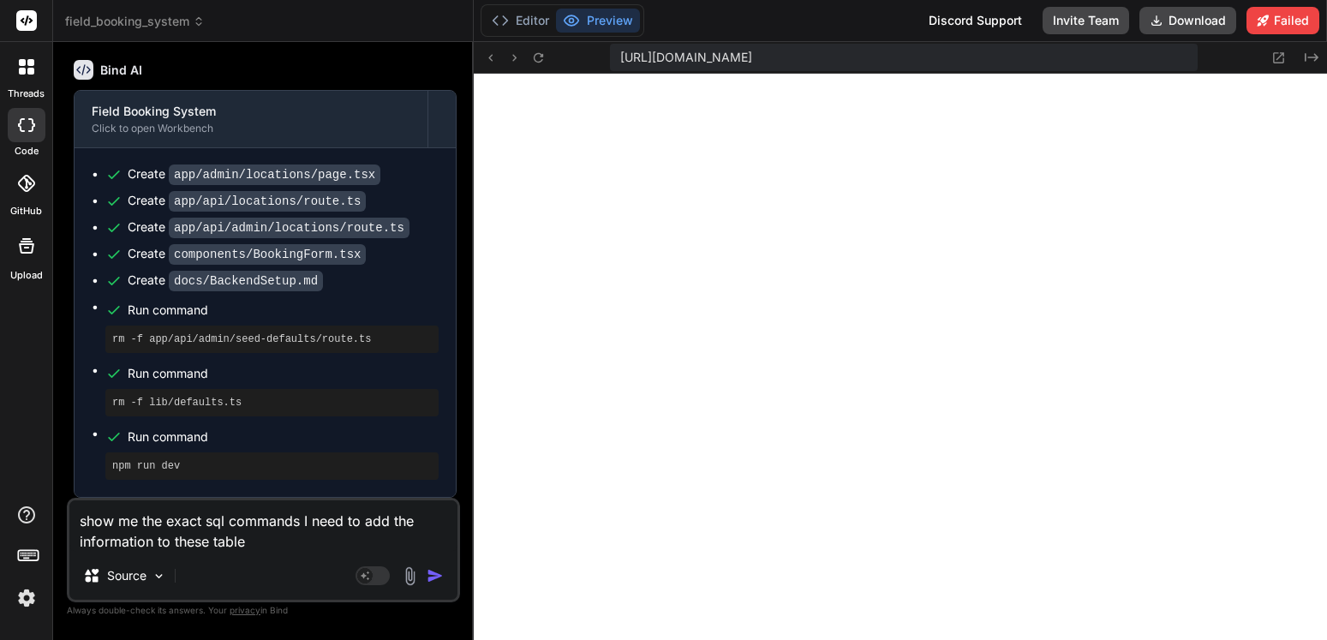
type textarea "show me the exact sql commands I need to add the information to these tables"
type textarea "x"
type textarea "show me the exact sql commands I need to add the information to these tables:"
type textarea "x"
type textarea "show me the exact sql commands I need to add the information to these tables:"
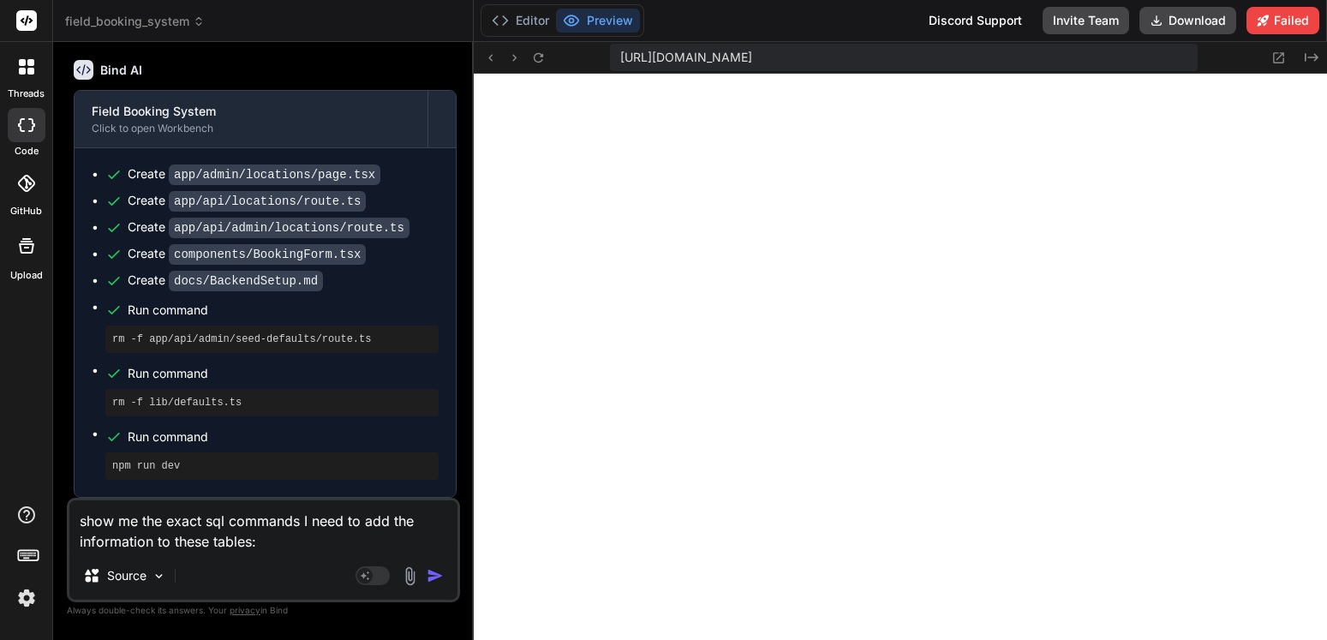
type textarea "x"
paste textarea "Let me know if you'd like me to generate the code for the "Seed defaults" butto…"
type textarea "show me the exact sql commands I need to add the information to these tables: L…"
type textarea "x"
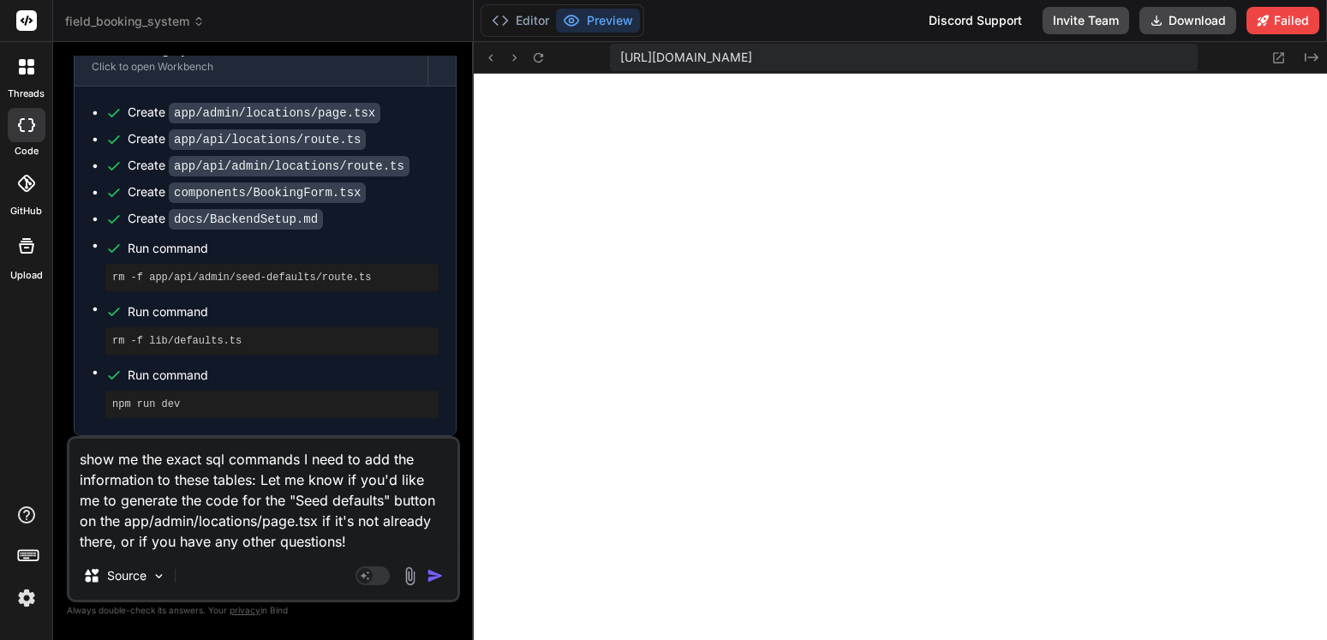
drag, startPoint x: 373, startPoint y: 540, endPoint x: 264, endPoint y: 480, distance: 125.0
click at [264, 480] on textarea "show me the exact sql commands I need to add the information to these tables: L…" at bounding box center [263, 495] width 388 height 113
type textarea "show me the exact sql commands I need to add the information to these tables:"
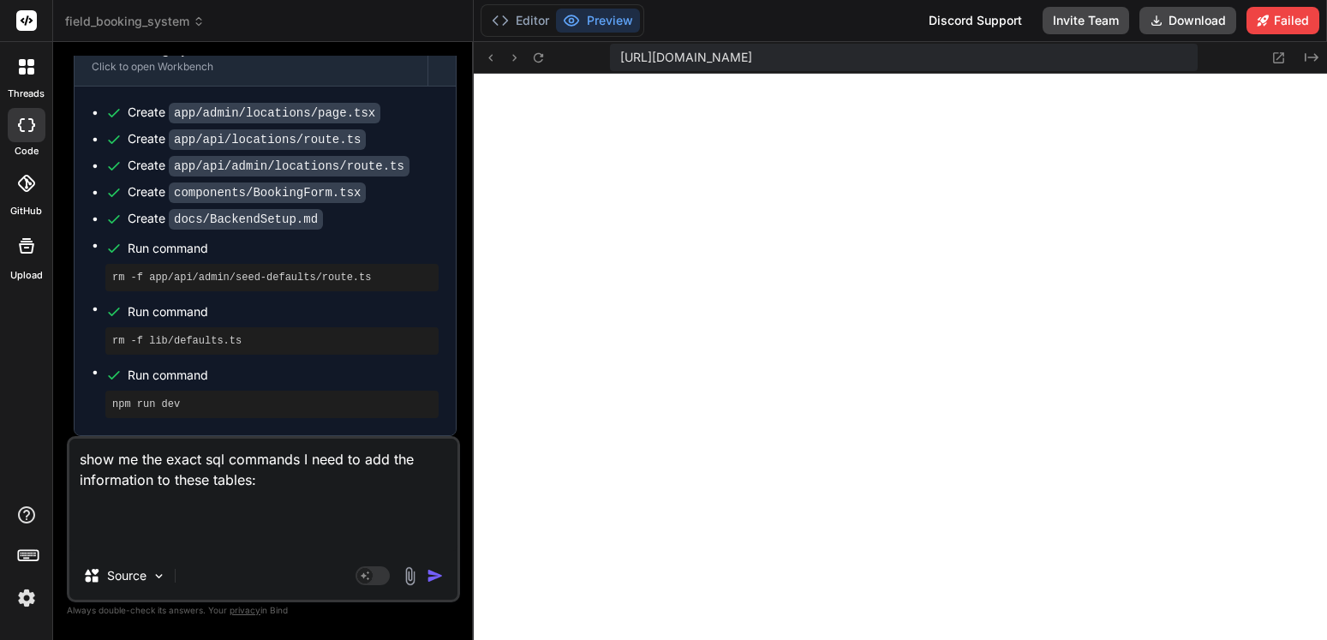
type textarea "x"
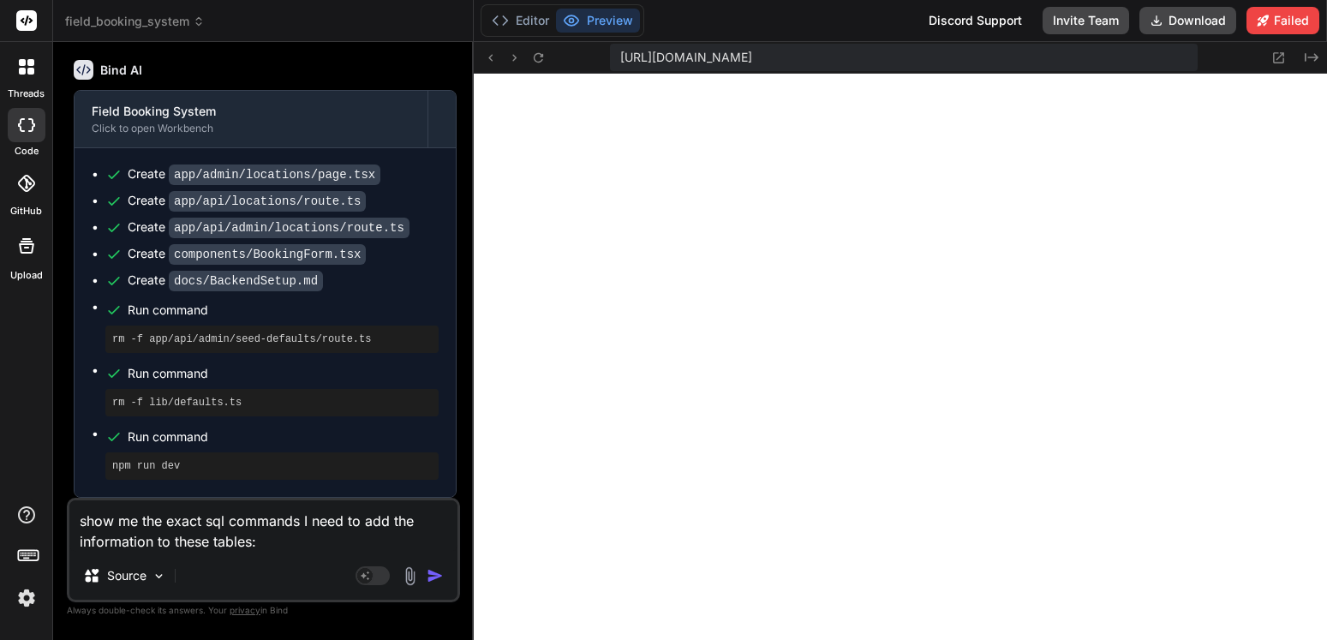
paste textarea "facilities id char(36) Not null name varchar(255) Not null slug varchar(255) Un…"
type textarea "show me the exact sql commands I need to add the information to these tables: f…"
type textarea "x"
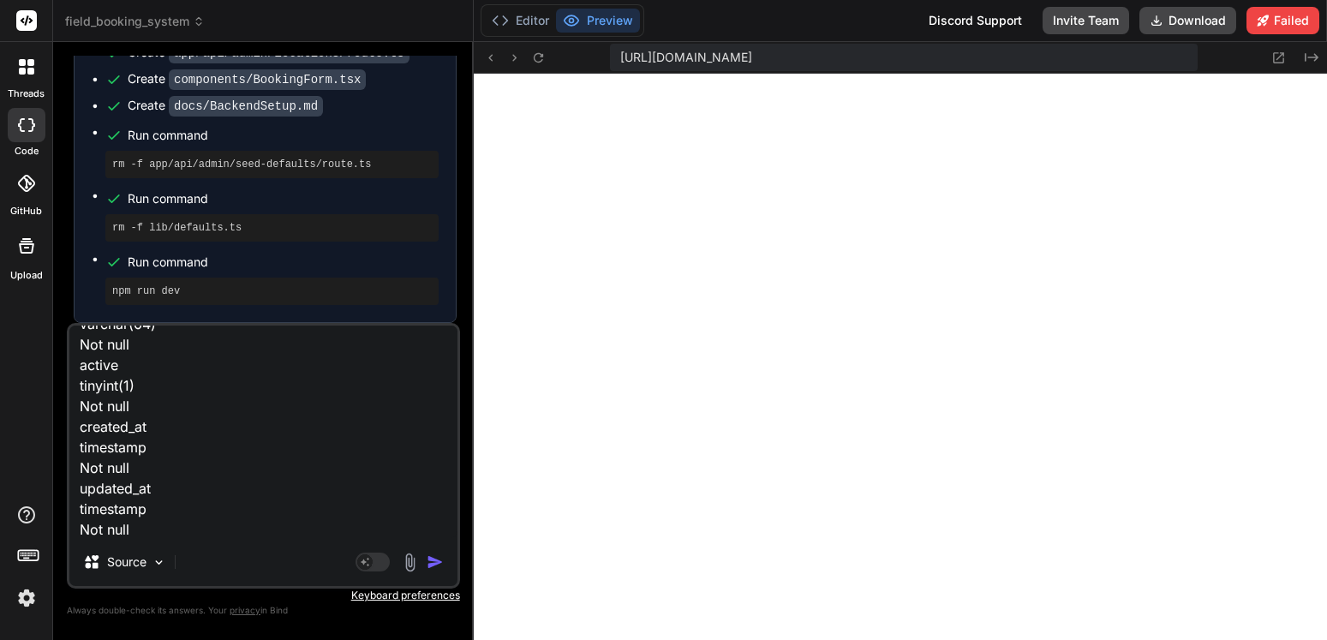
type textarea "show me the exact sql commands I need to add the information to these tables: f…"
click at [436, 565] on img "button" at bounding box center [435, 561] width 17 height 17
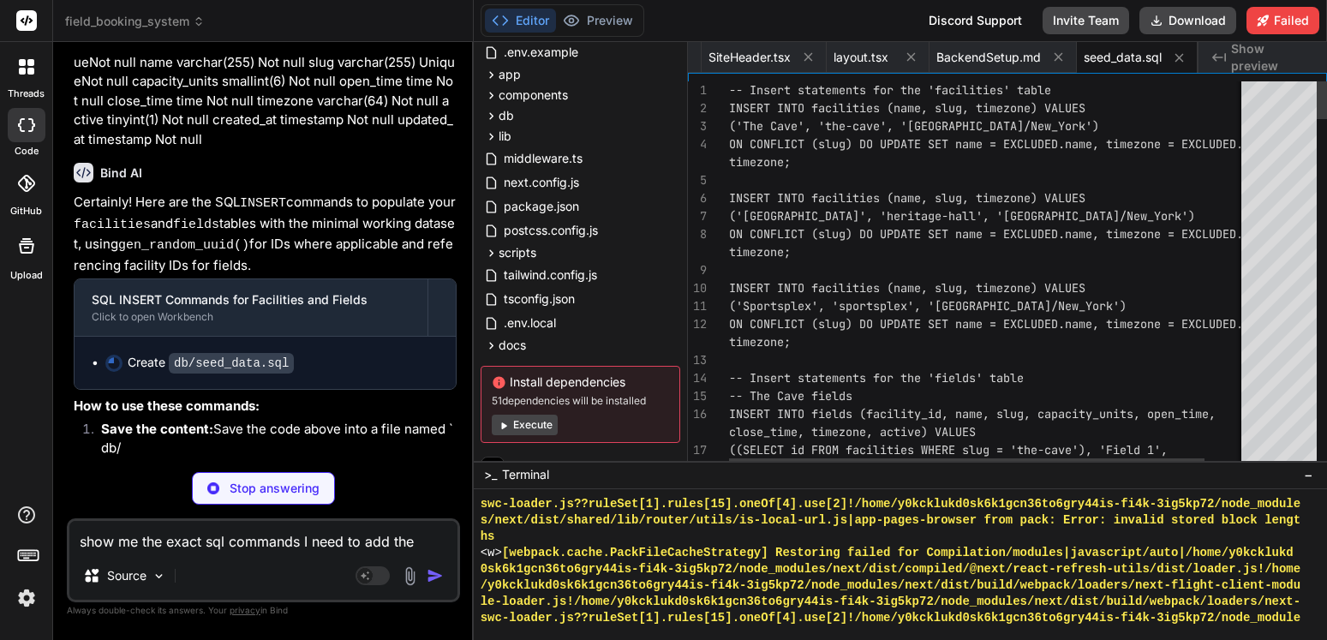
scroll to position [22818, 0]
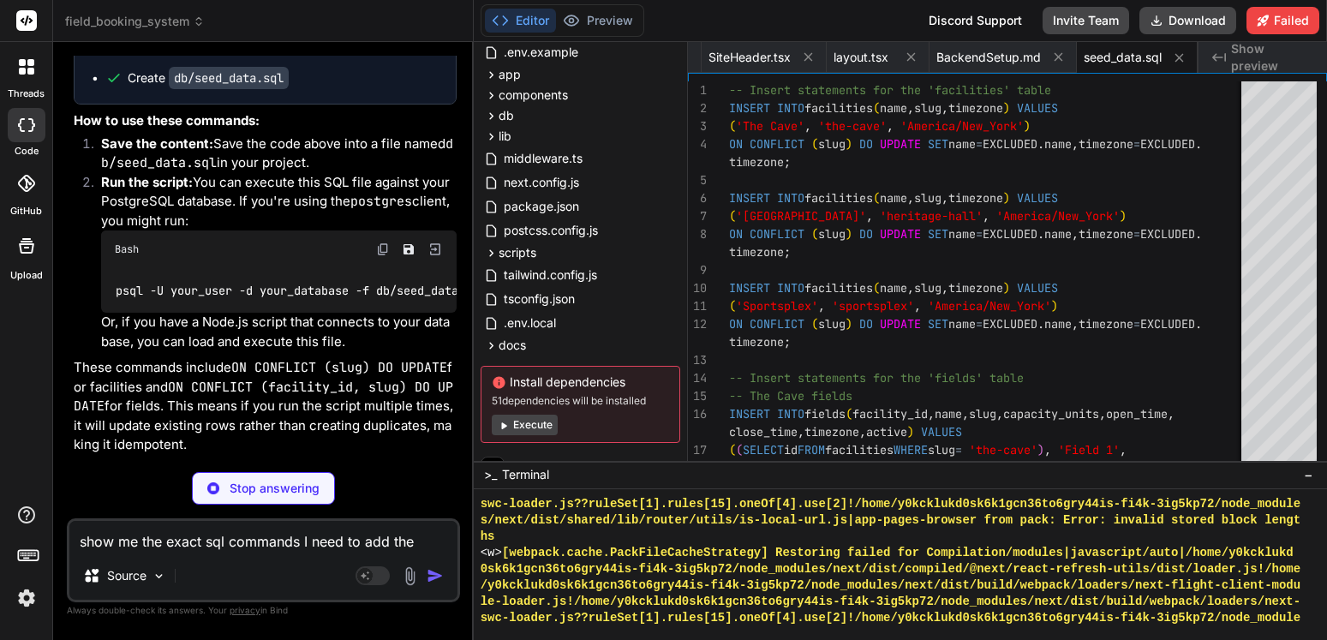
type textarea "x"
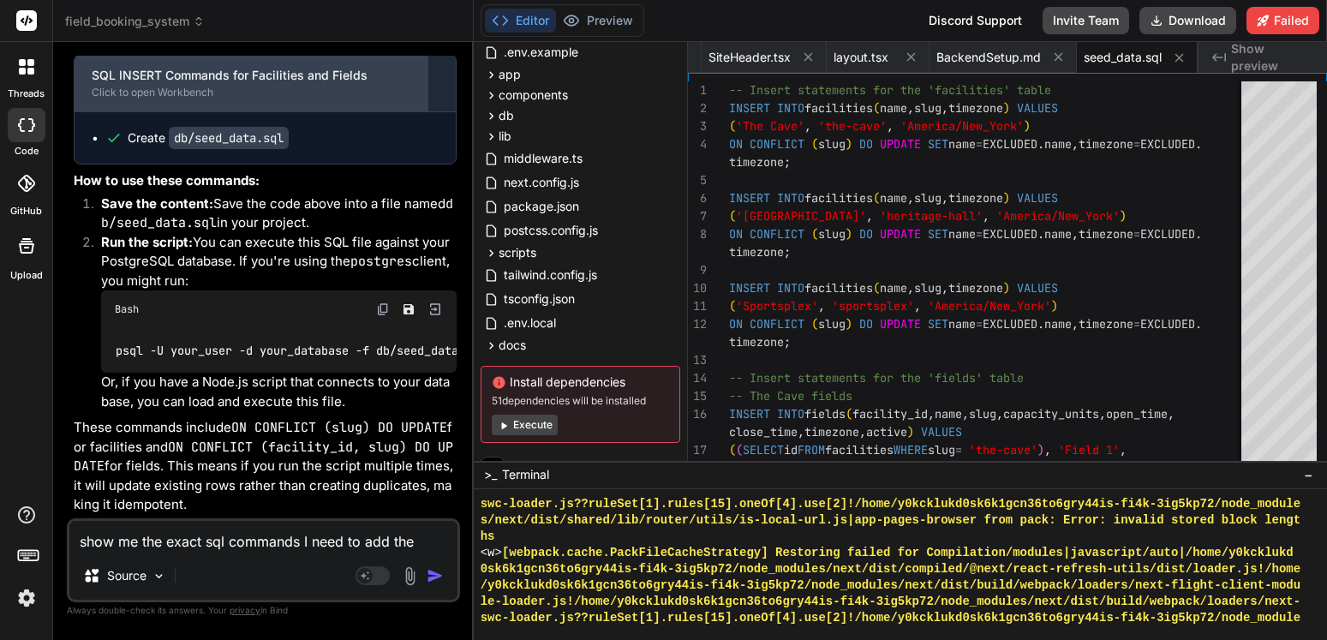
scroll to position [22996, 0]
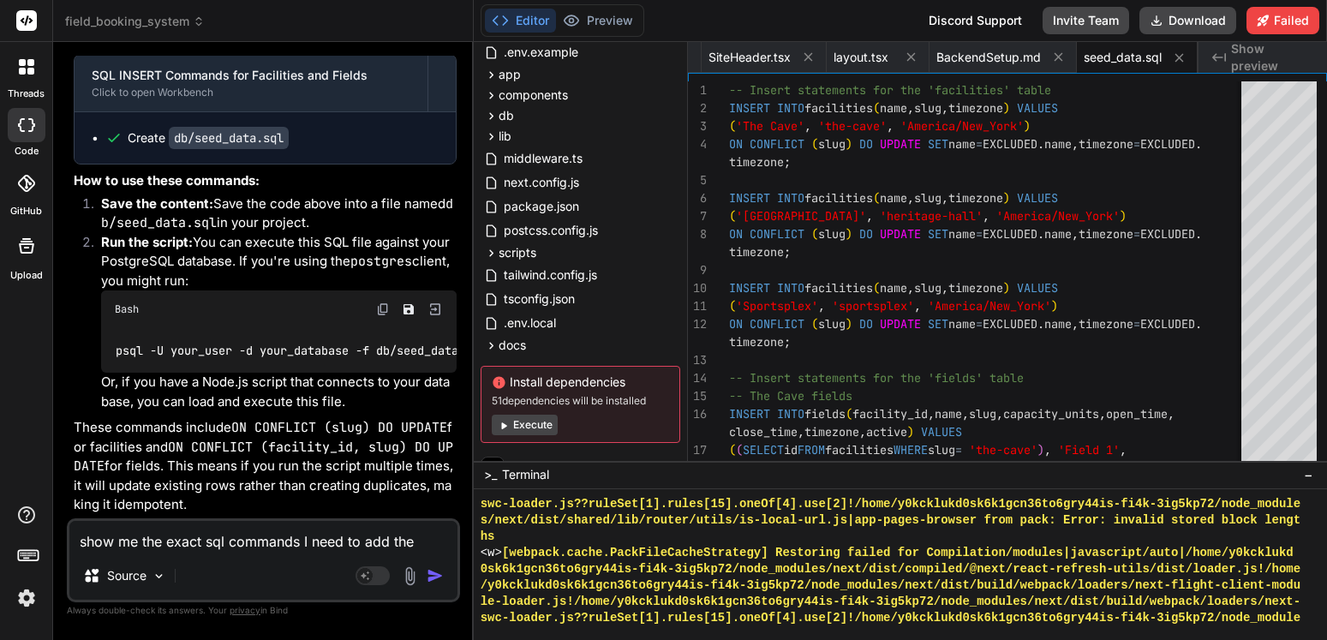
click at [242, 149] on code "db/seed_data.sql" at bounding box center [229, 138] width 120 height 22
click at [190, 149] on code "db/seed_data.sql" at bounding box center [229, 138] width 120 height 22
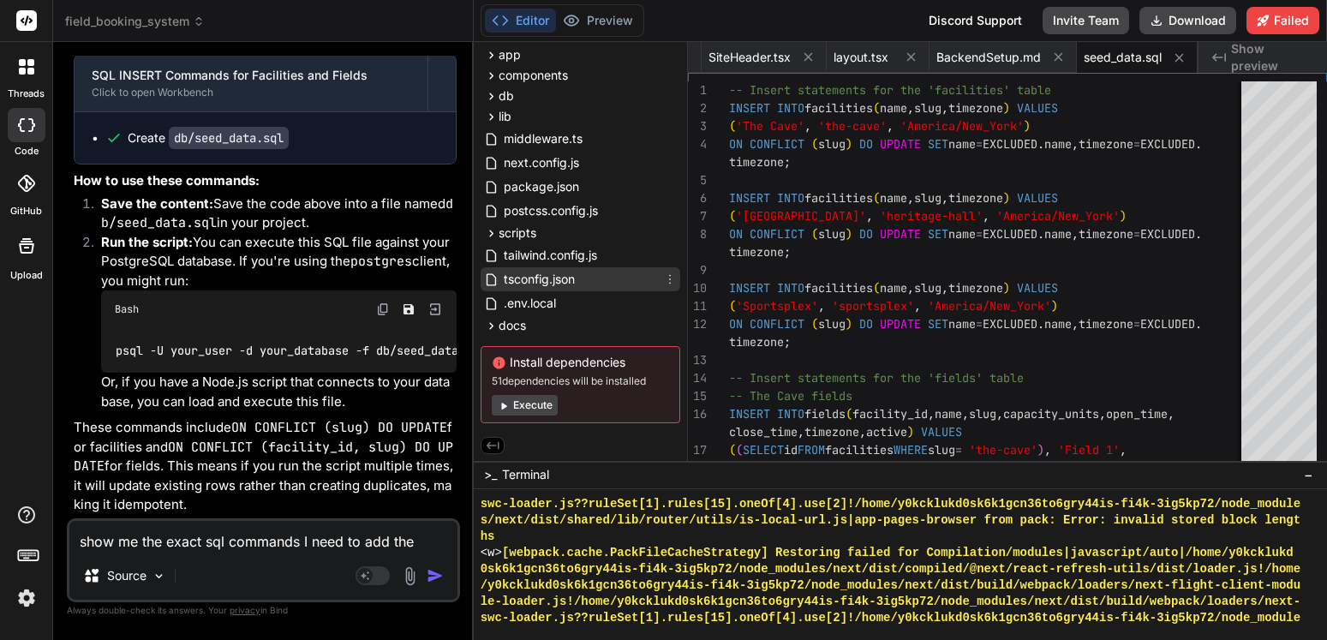
scroll to position [0, 0]
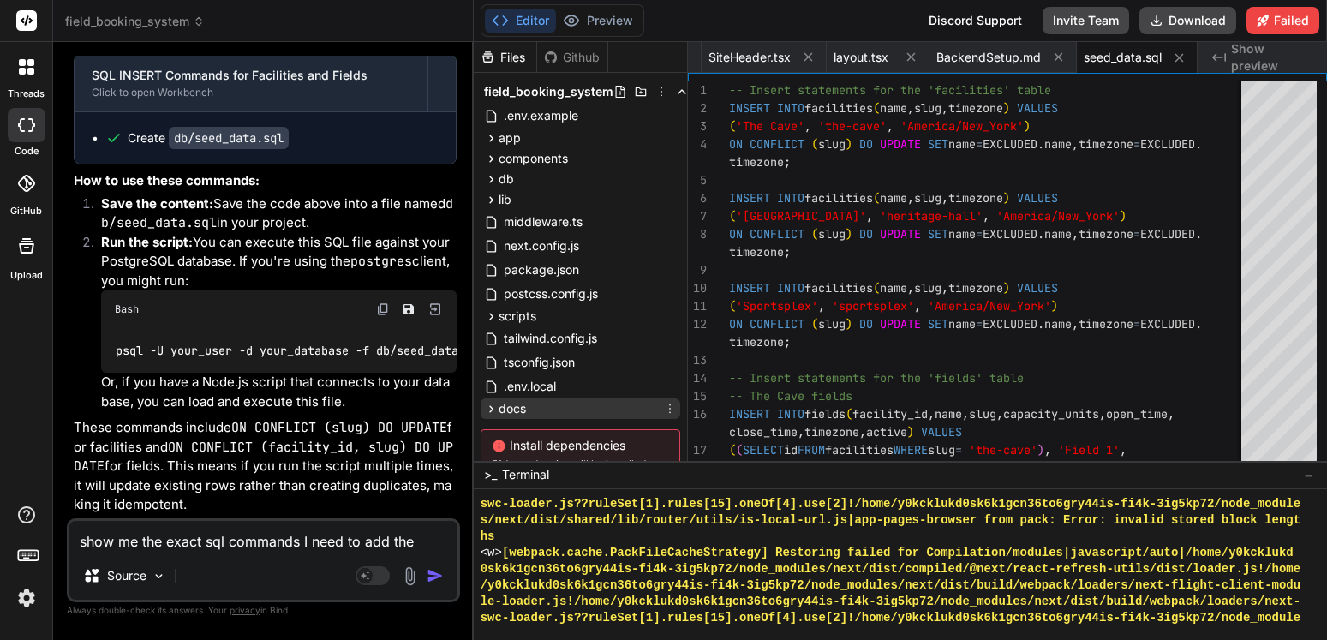
click at [510, 404] on span "docs" at bounding box center [511, 408] width 27 height 17
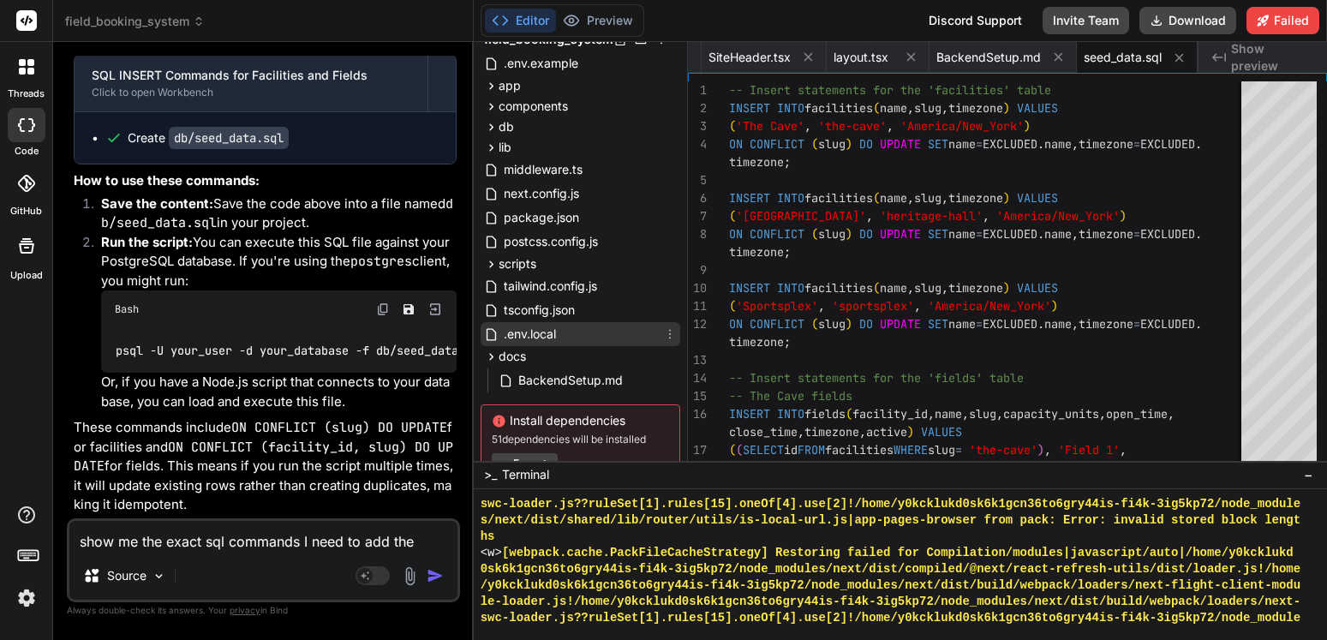
scroll to position [22, 0]
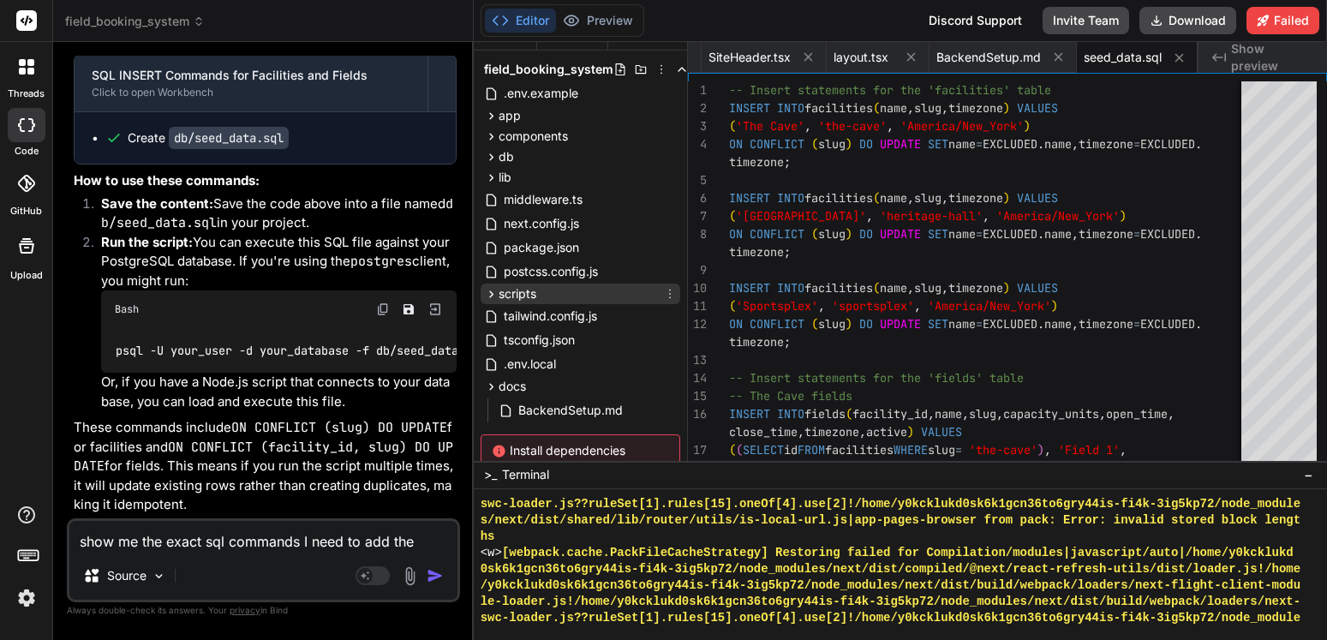
click at [522, 289] on span "scripts" at bounding box center [517, 293] width 38 height 17
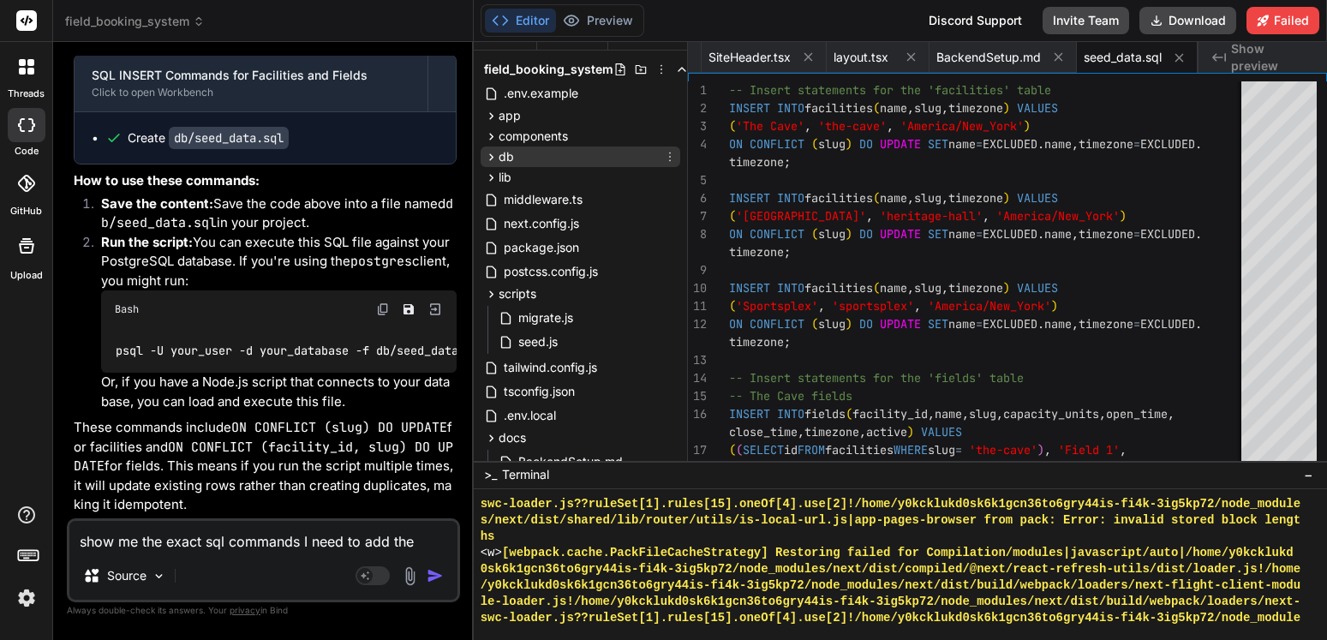
click at [509, 158] on span "db" at bounding box center [505, 156] width 15 height 17
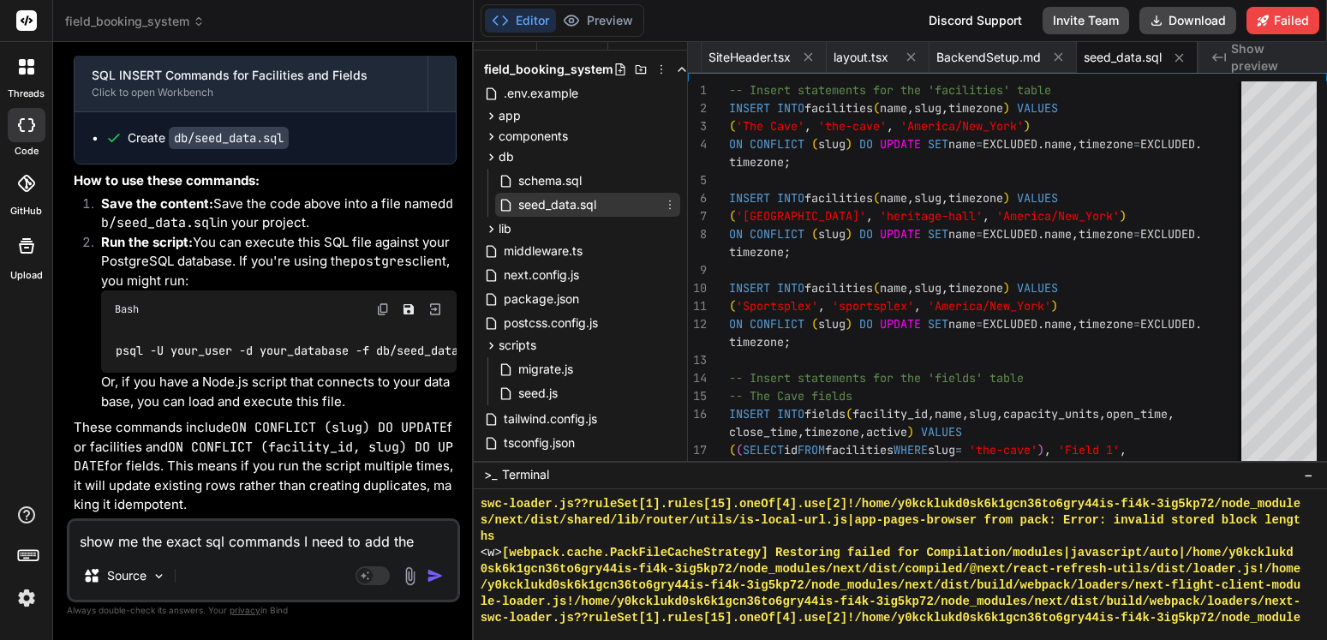
click at [534, 200] on span "seed_data.sql" at bounding box center [556, 204] width 81 height 21
click at [554, 206] on span "seed_data.sql" at bounding box center [556, 204] width 81 height 21
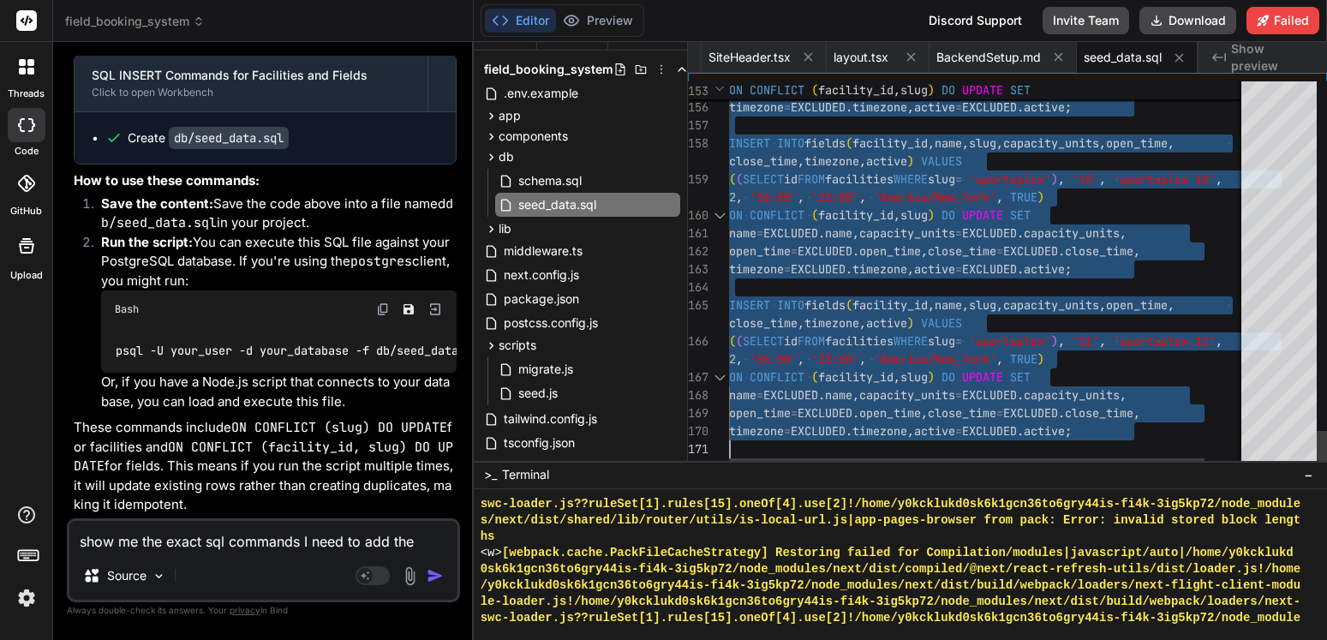
drag, startPoint x: 729, startPoint y: 88, endPoint x: 1103, endPoint y: 480, distance: 541.6
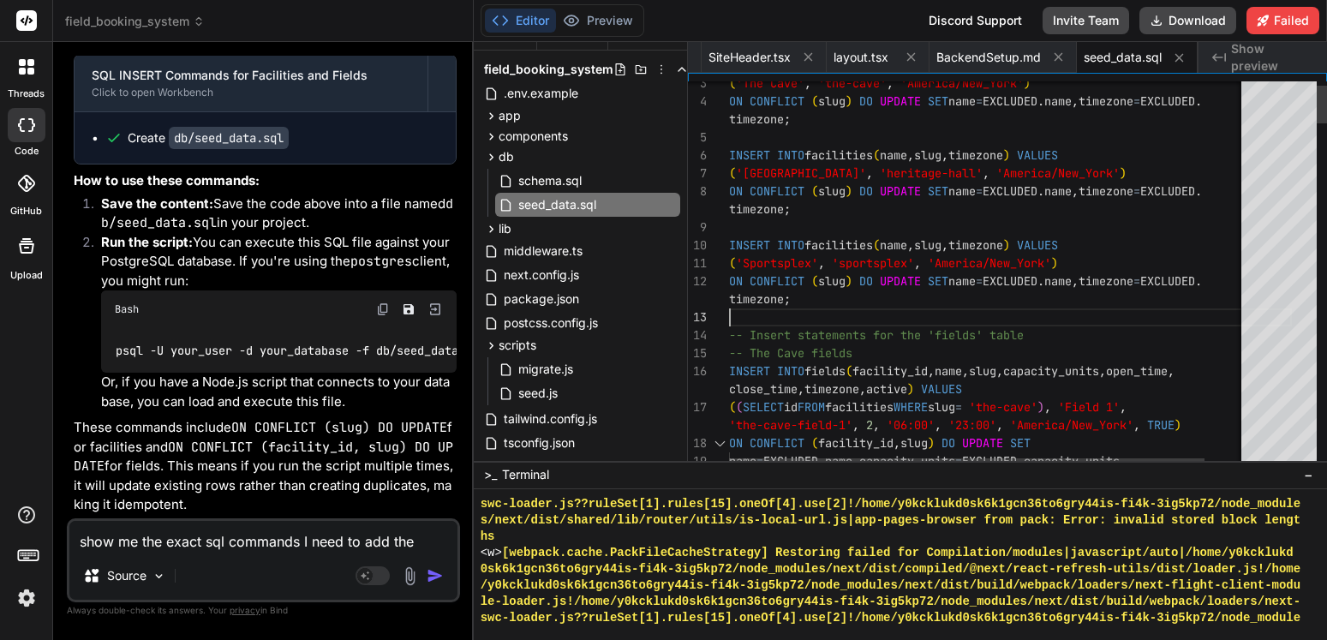
click at [226, 539] on textarea "show me the exact sql commands I need to add the information to these tables: f…" at bounding box center [263, 536] width 388 height 31
type textarea "s"
type textarea "x"
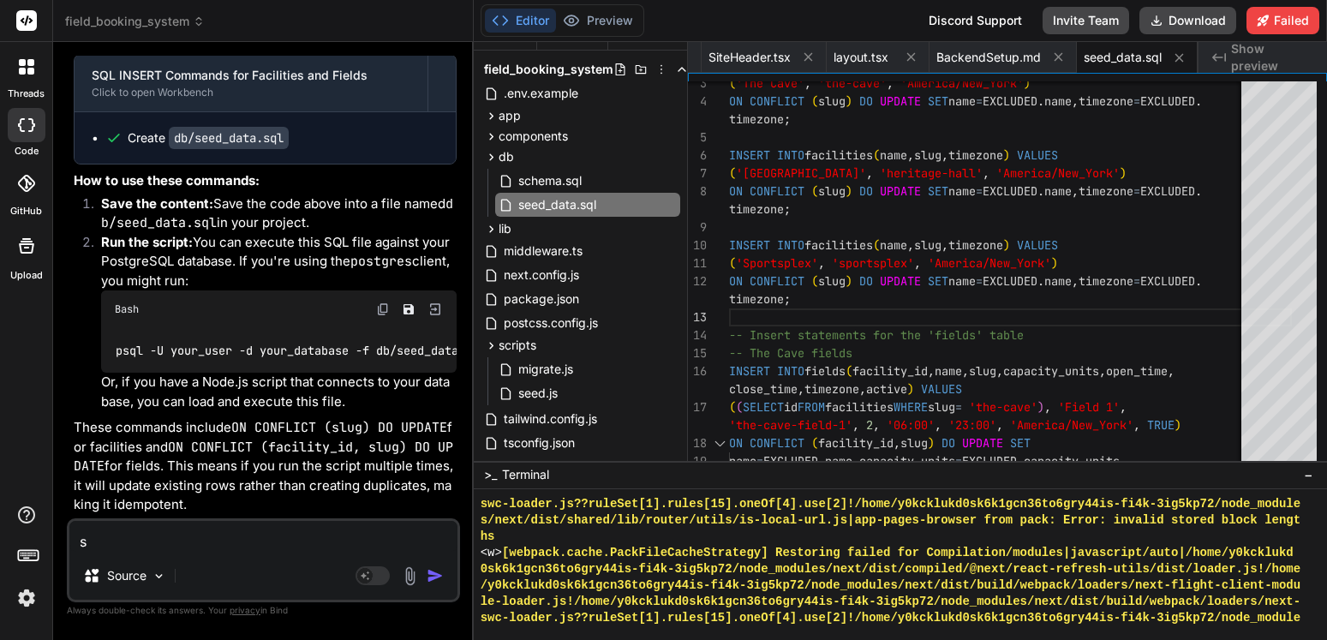
type textarea "sh"
type textarea "x"
type textarea "sho"
type textarea "x"
type textarea "show"
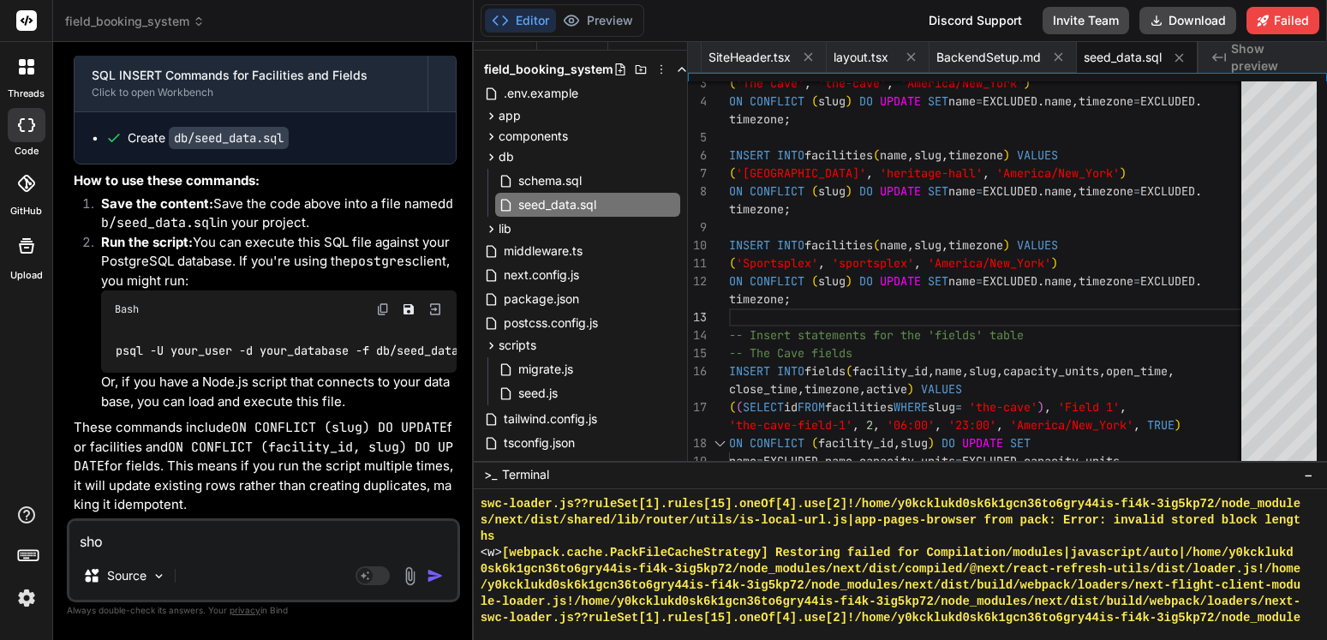
type textarea "x"
type textarea "show"
type textarea "x"
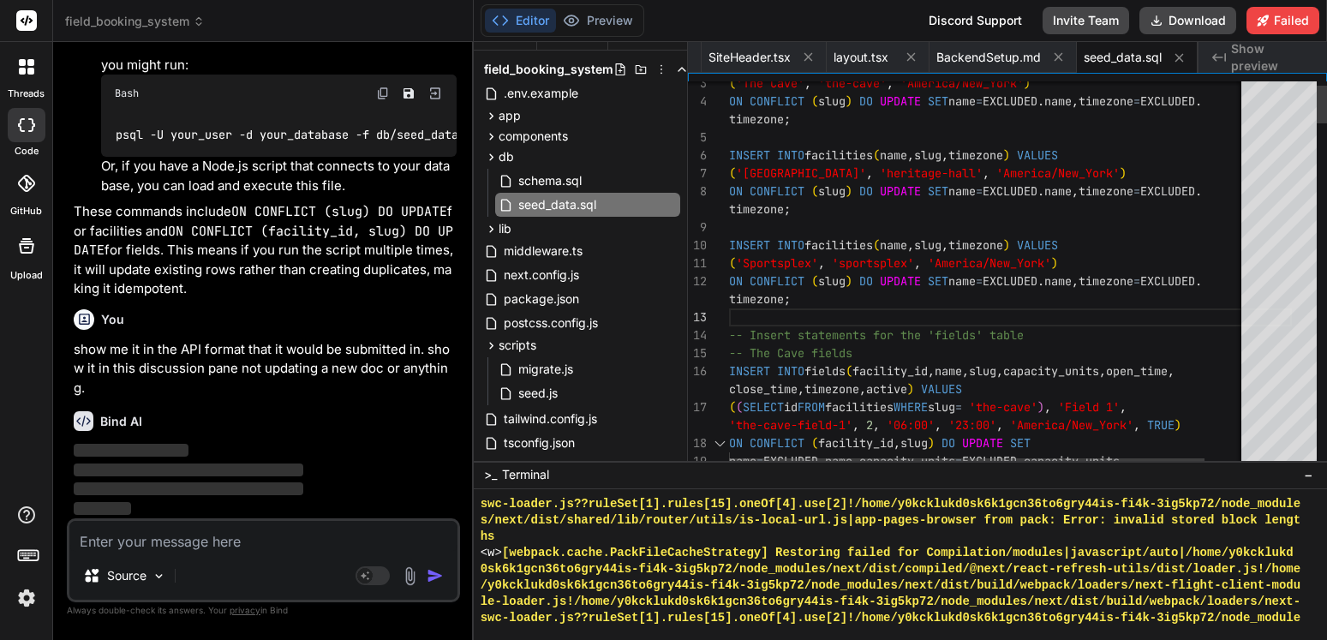
scroll to position [0, 1942]
click at [614, 25] on button "Preview" at bounding box center [598, 21] width 84 height 24
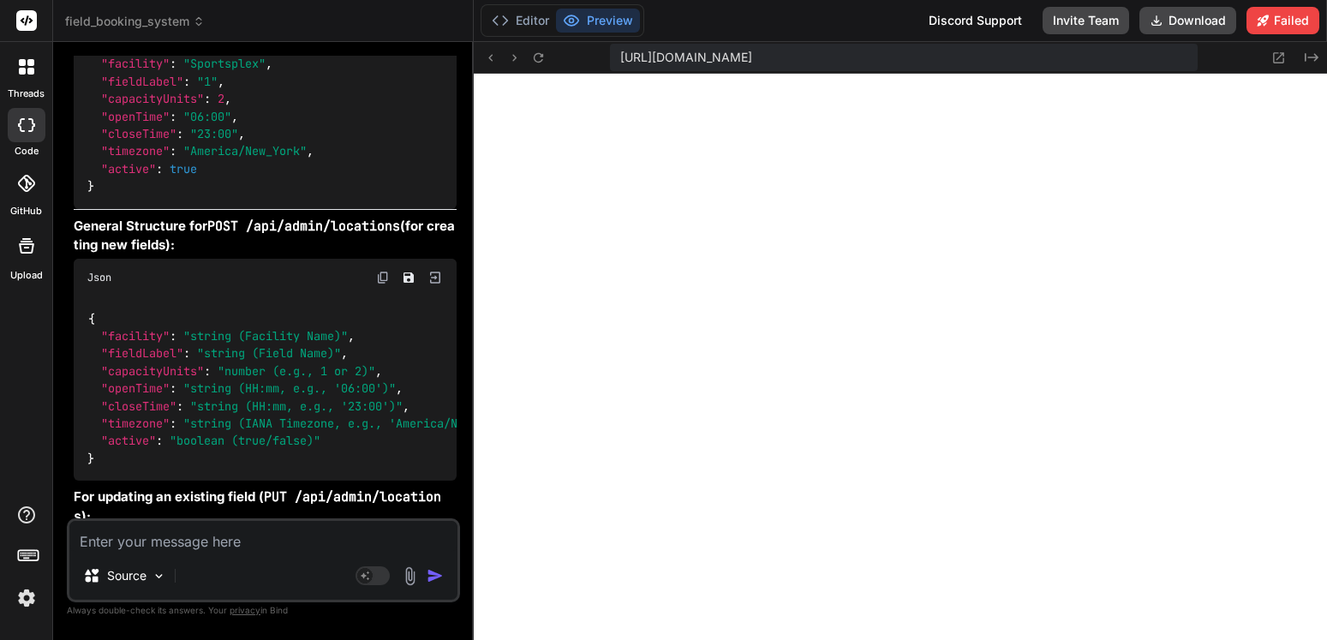
scroll to position [24343, 0]
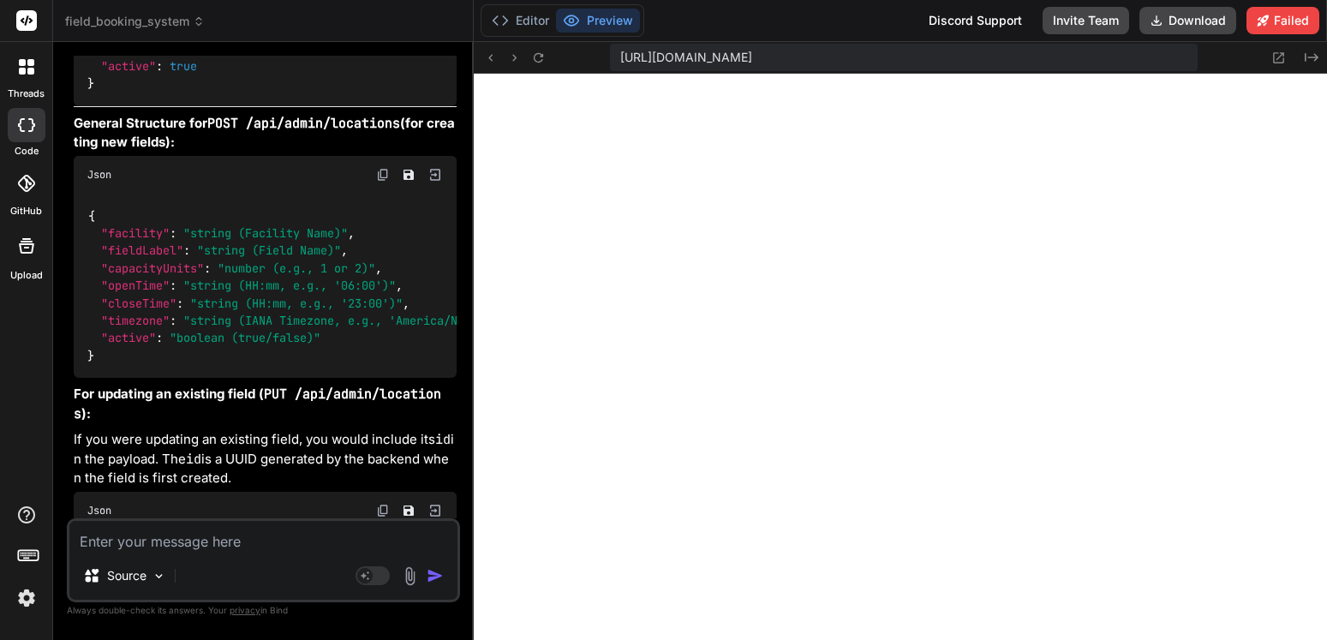
drag, startPoint x: 212, startPoint y: 403, endPoint x: 71, endPoint y: 298, distance: 175.8
copy code ""facility" : "[GEOGRAPHIC_DATA]" , "fieldLabel" : "1A" , "capacityUnits" : 2 , …"
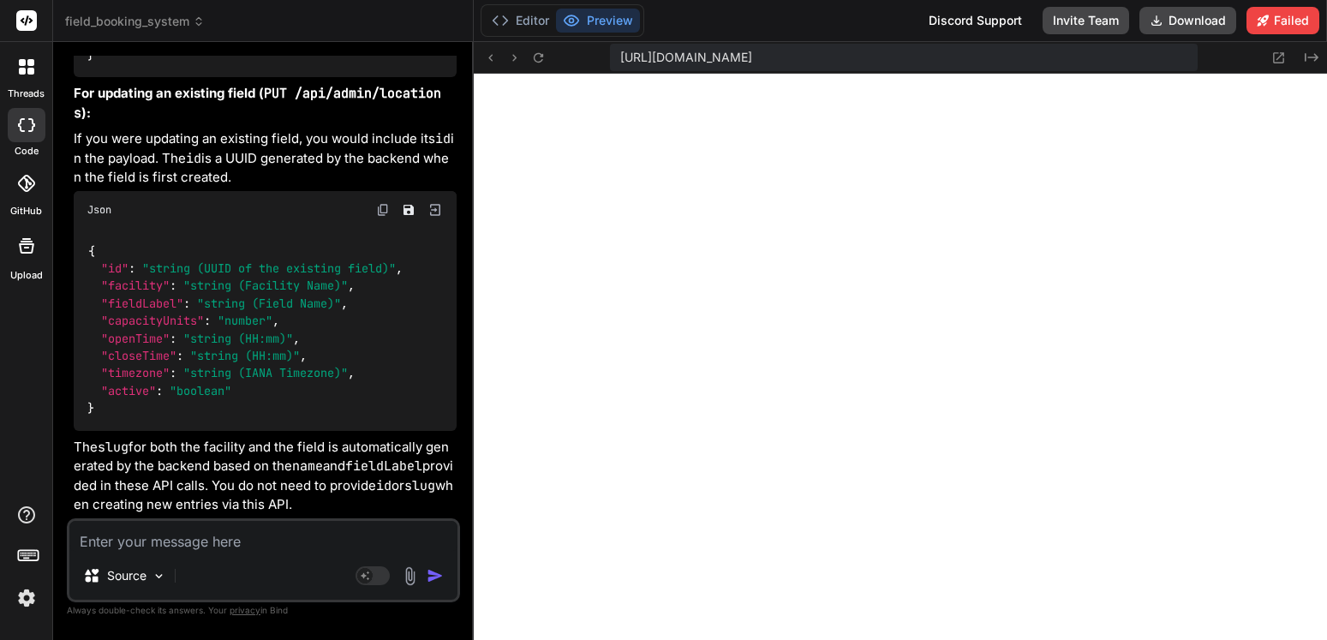
scroll to position [25294, 0]
